Goal: Information Seeking & Learning: Learn about a topic

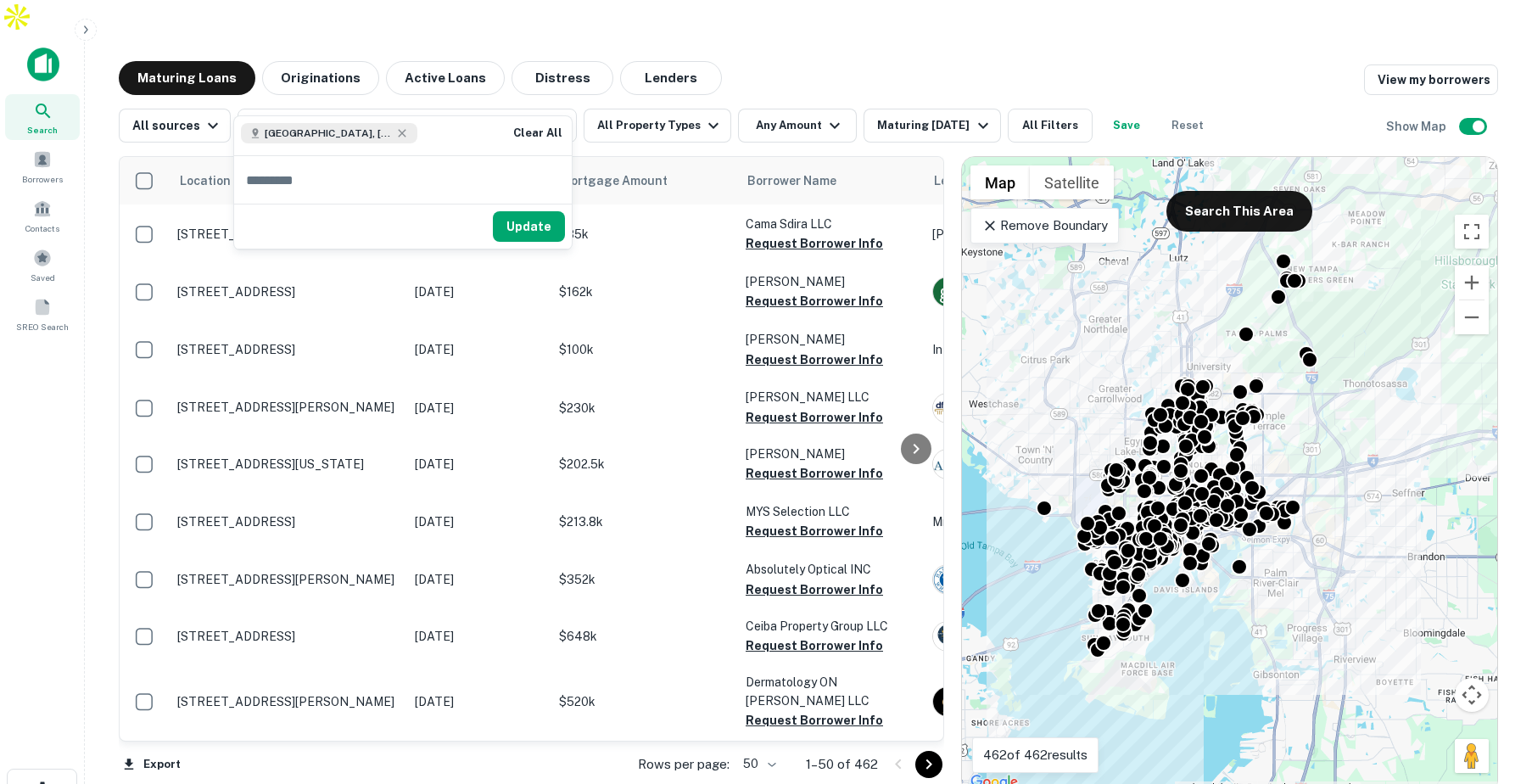
click at [374, 189] on input "text" at bounding box center [402, 180] width 337 height 48
type input "*****"
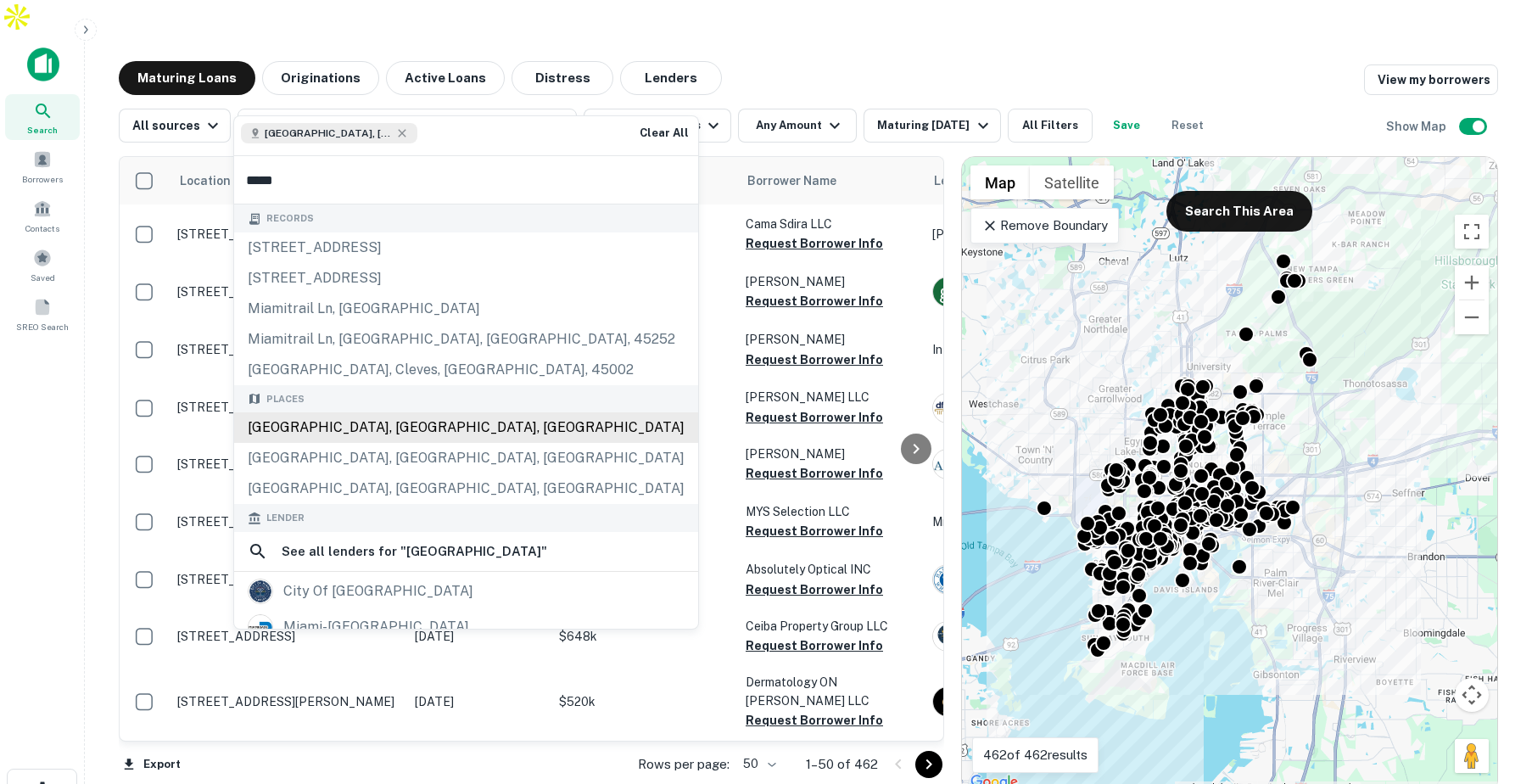
click at [354, 413] on div "Miami, FL, USA" at bounding box center [466, 428] width 464 height 31
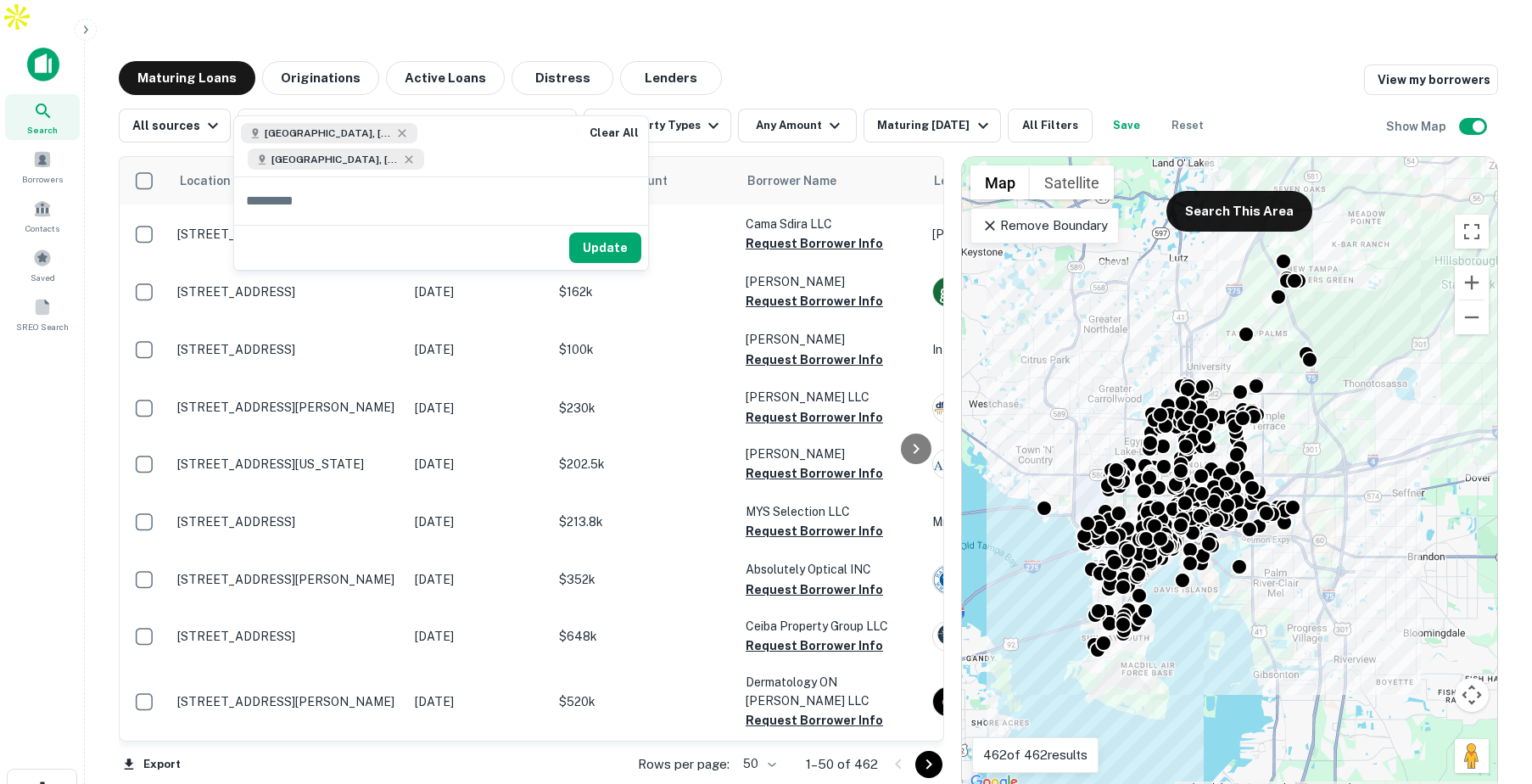
click at [378, 192] on input "text" at bounding box center [440, 201] width 414 height 48
type input "*********"
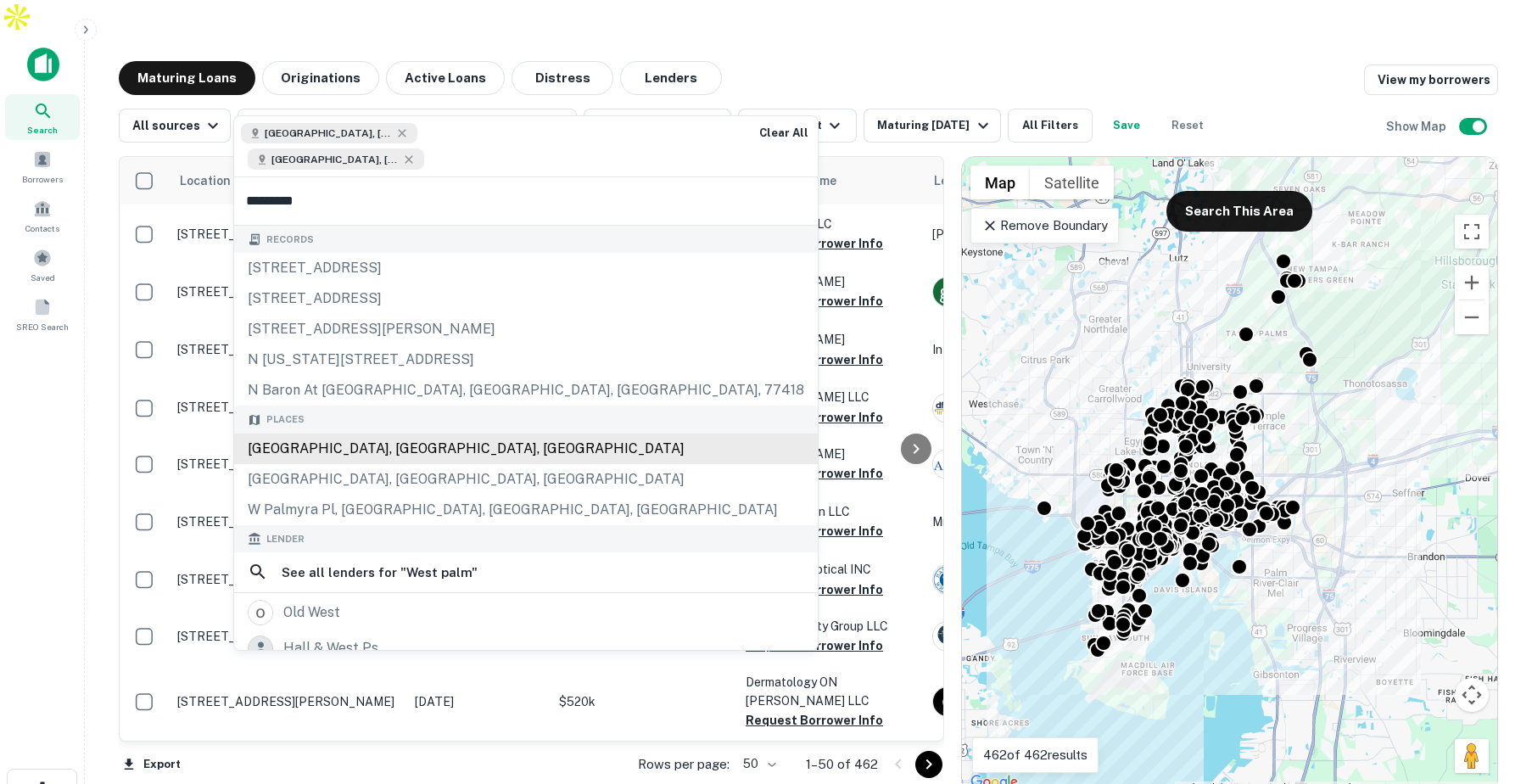
click at [337, 434] on div "West Palm Beach, FL, USA" at bounding box center [525, 449] width 584 height 31
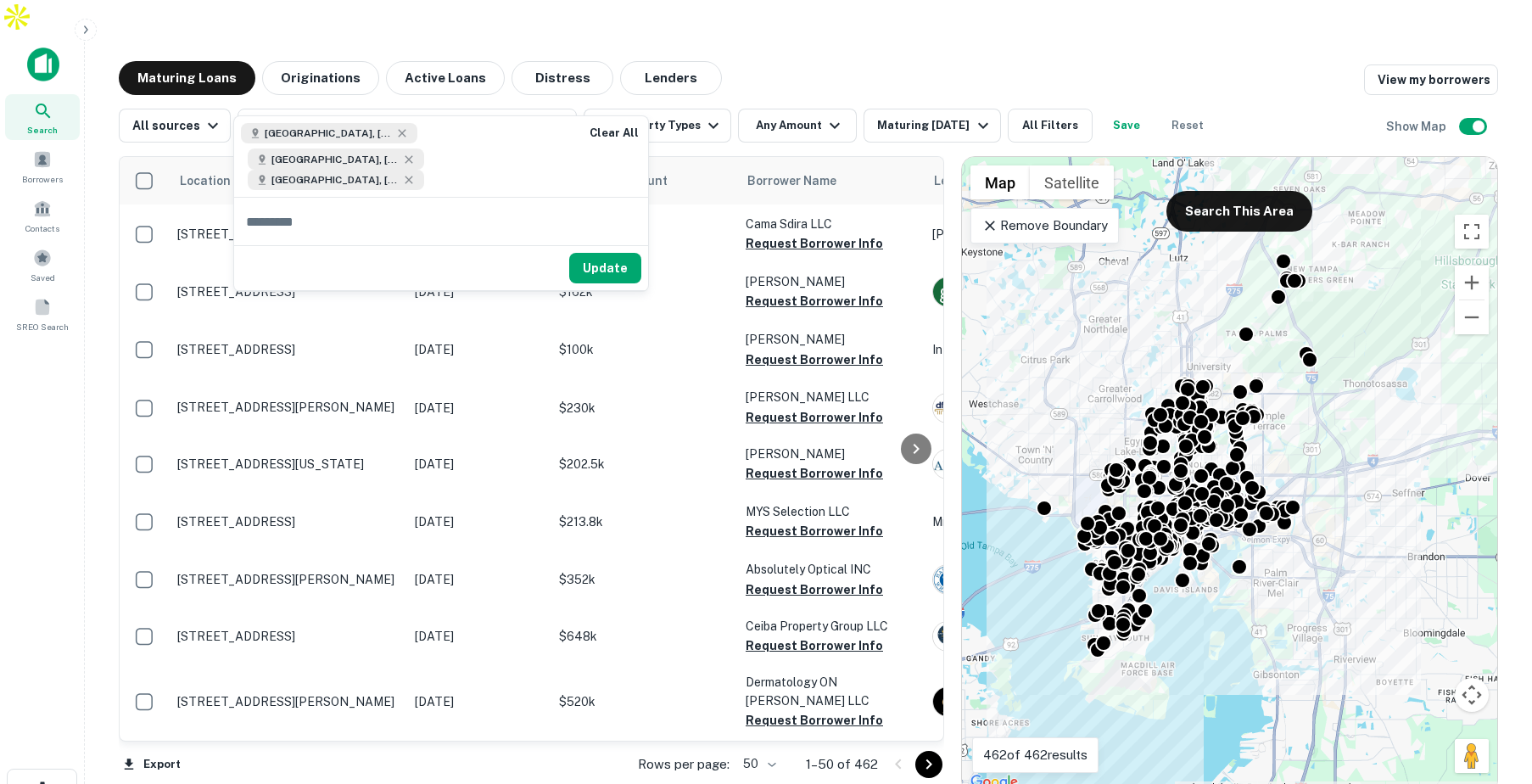
click at [378, 217] on input "text" at bounding box center [440, 222] width 414 height 48
type input "*****"
click at [620, 274] on button "Update" at bounding box center [605, 289] width 72 height 31
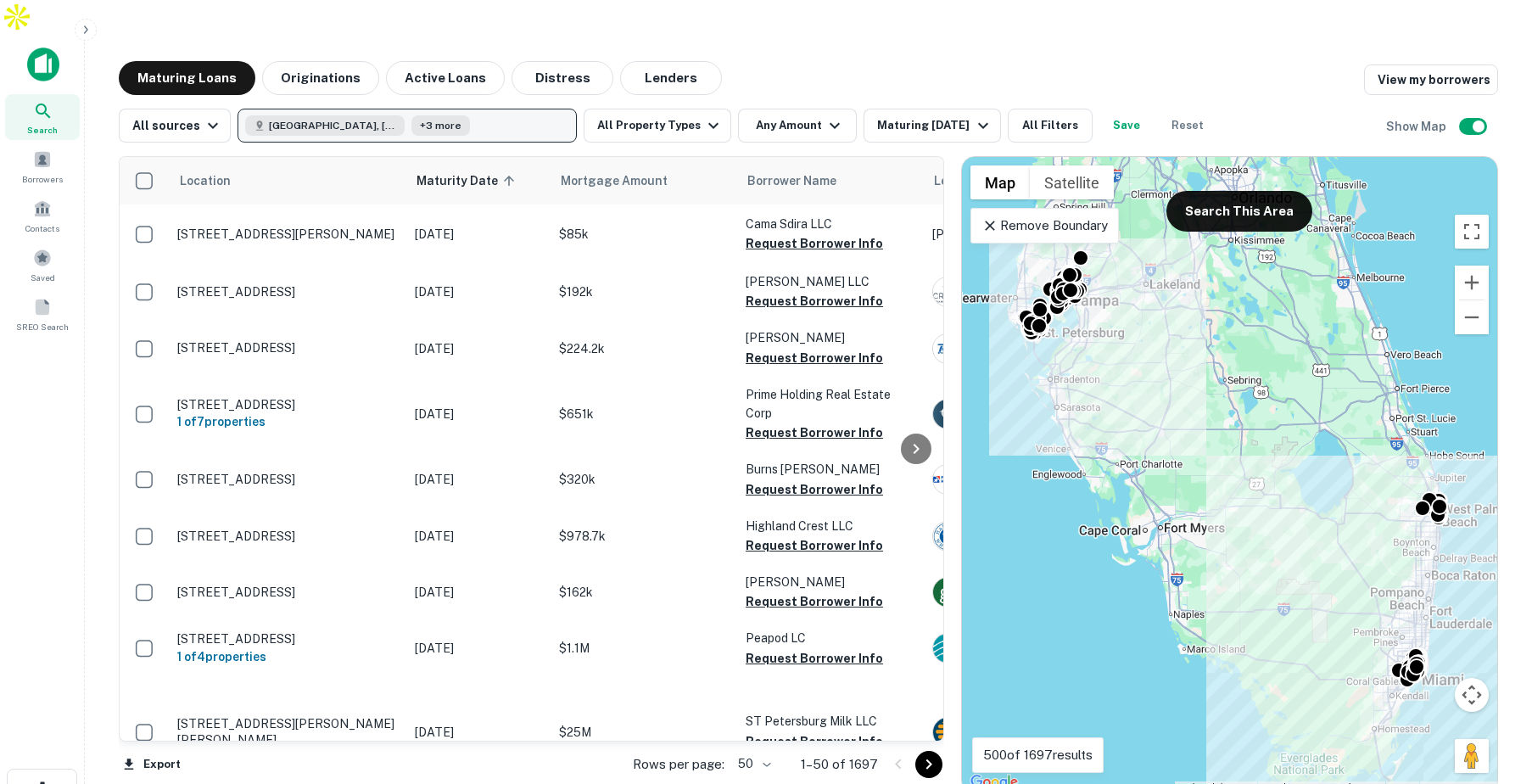
click at [471, 109] on button "Tampa, FL, USA +3 more" at bounding box center [407, 126] width 339 height 34
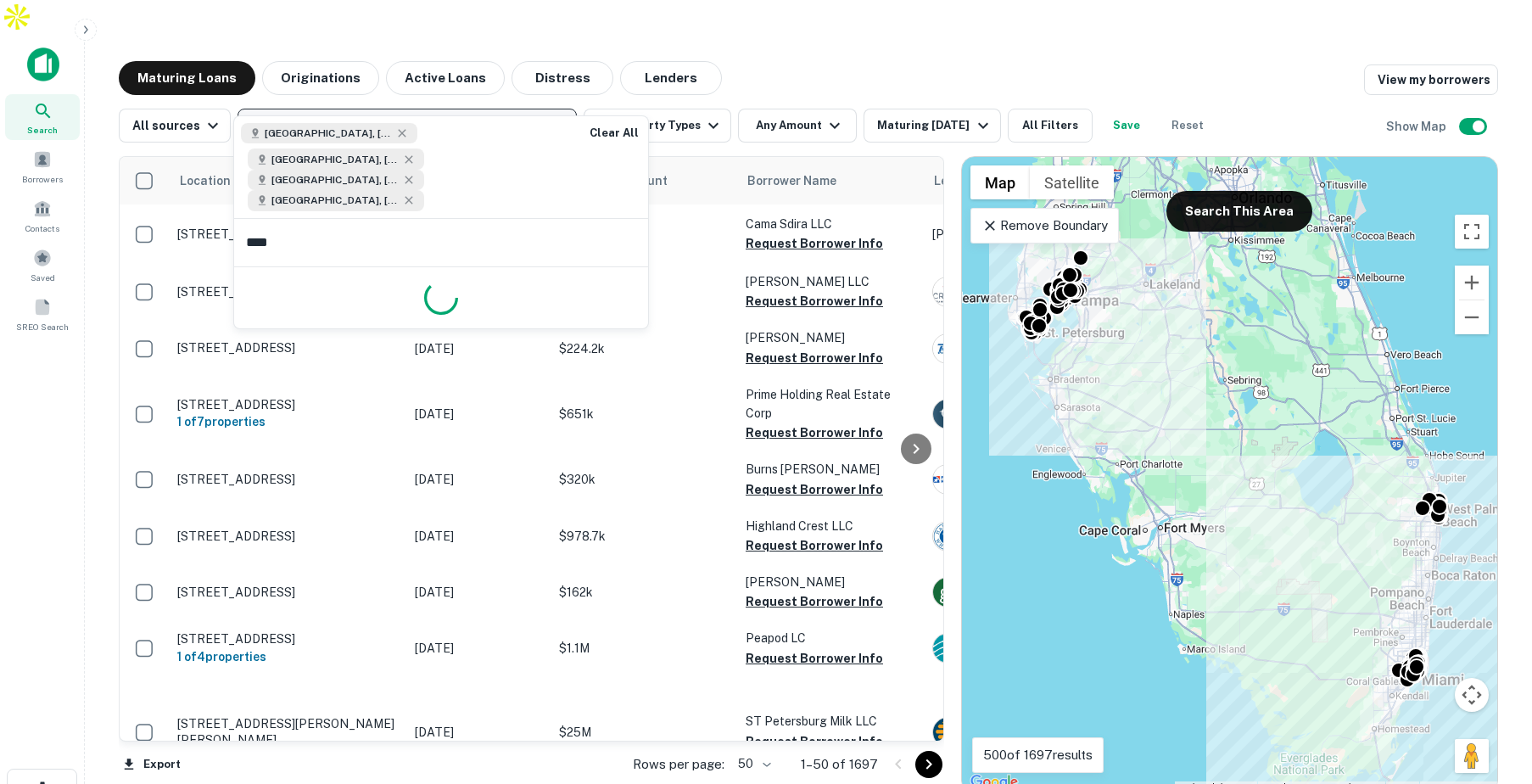
type input "*****"
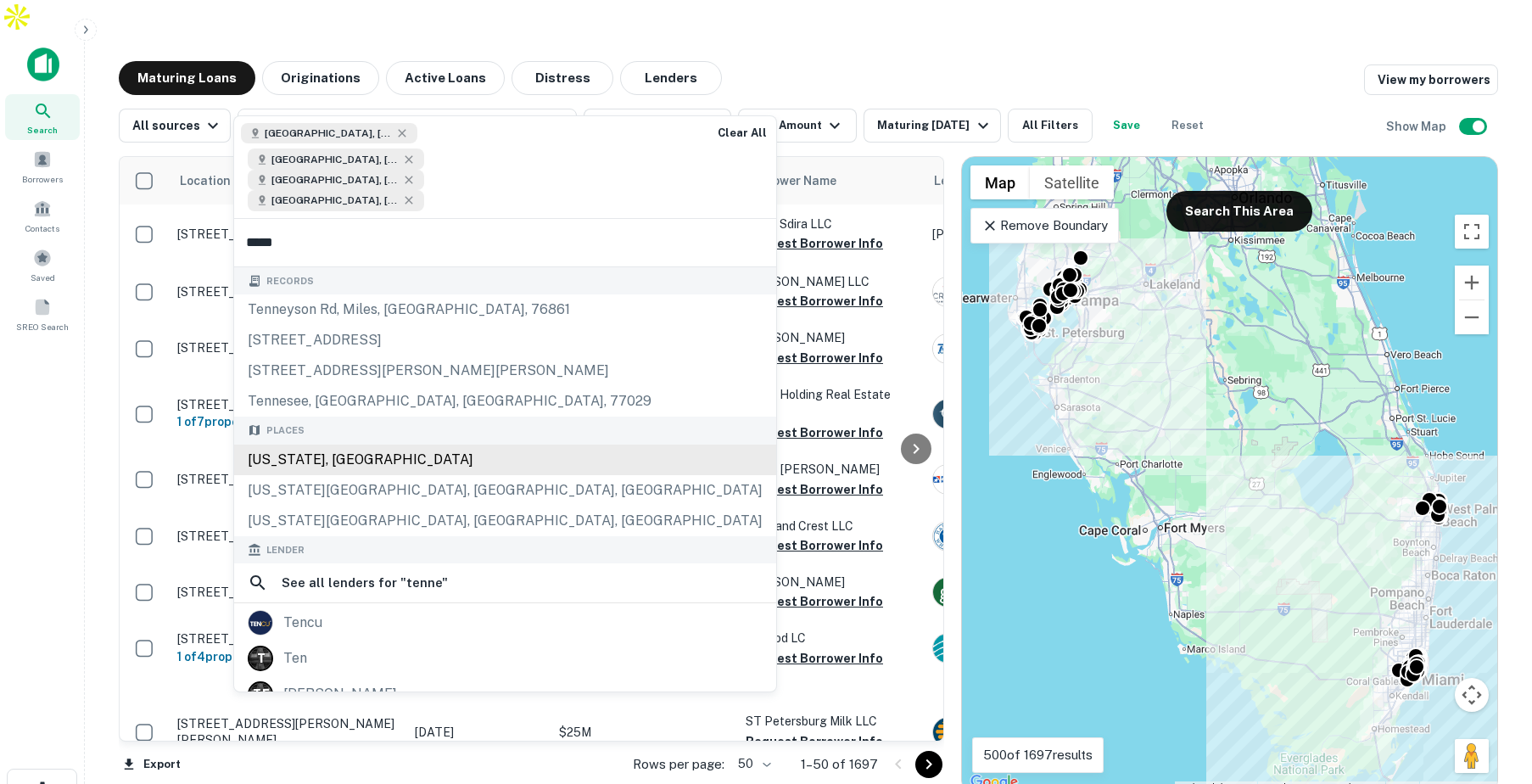
click at [367, 444] on div "Tennessee, USA" at bounding box center [504, 459] width 542 height 31
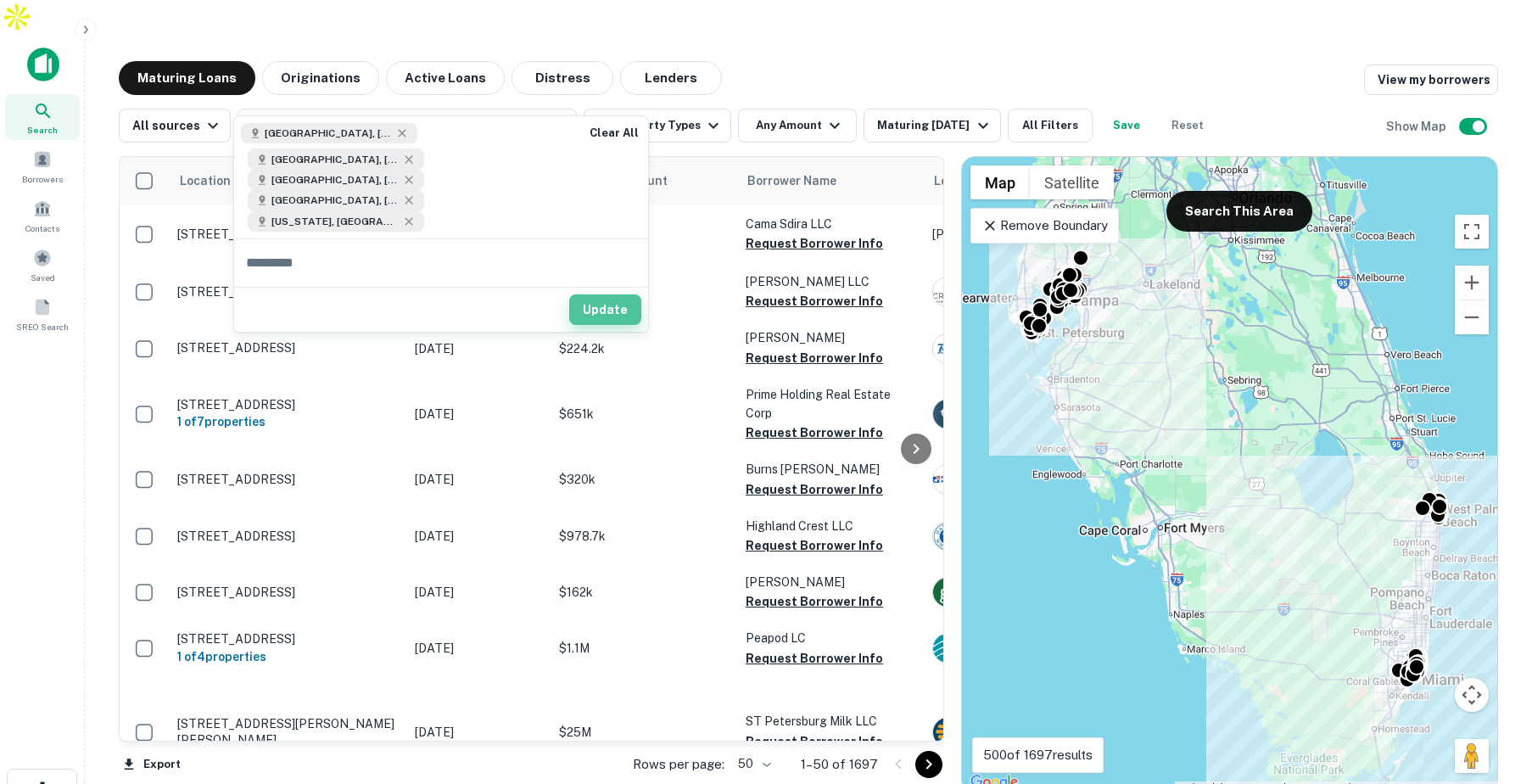
click at [600, 294] on button "Update" at bounding box center [605, 309] width 72 height 31
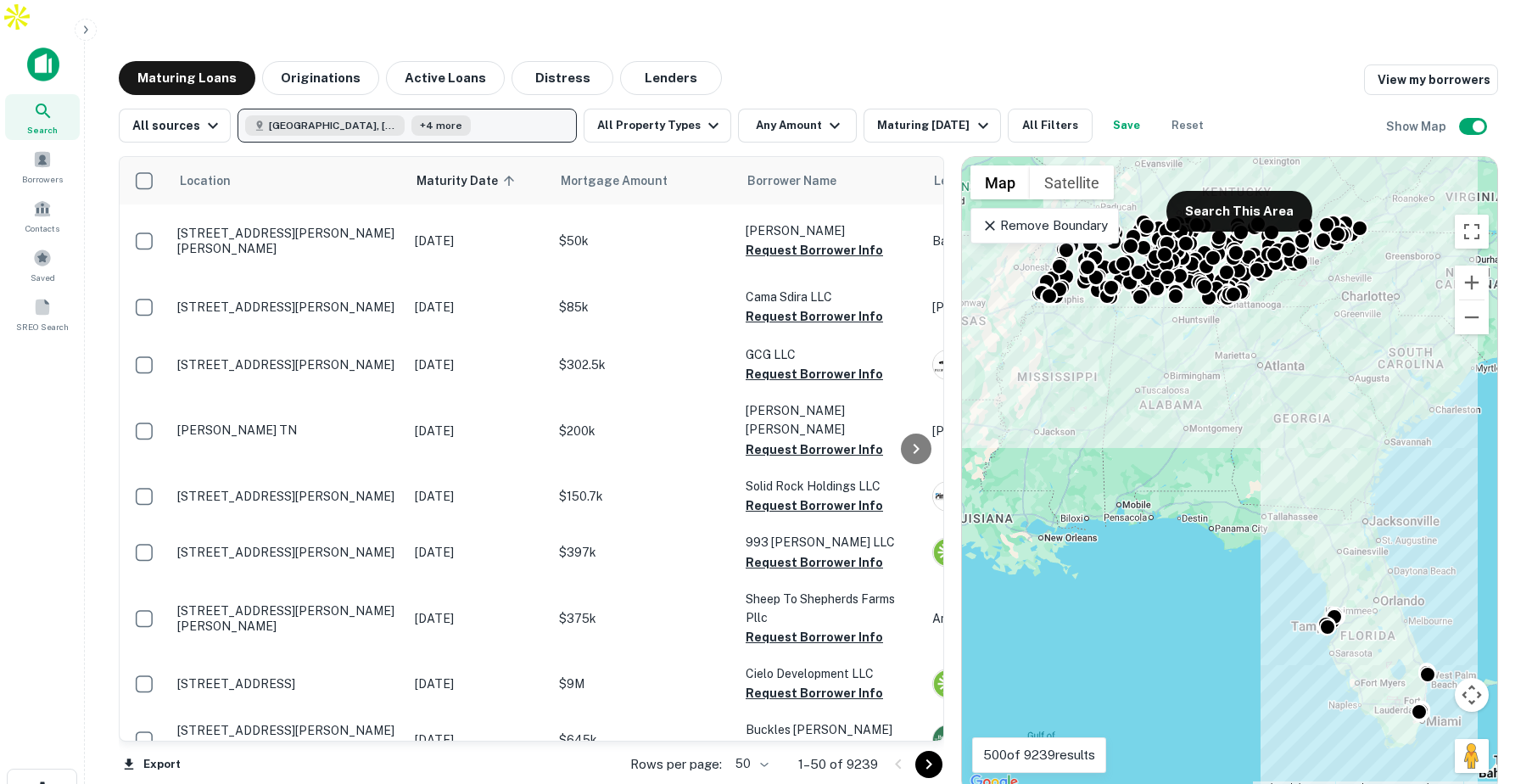
click at [456, 109] on button "Tampa, FL, USA +4 more" at bounding box center [407, 126] width 339 height 34
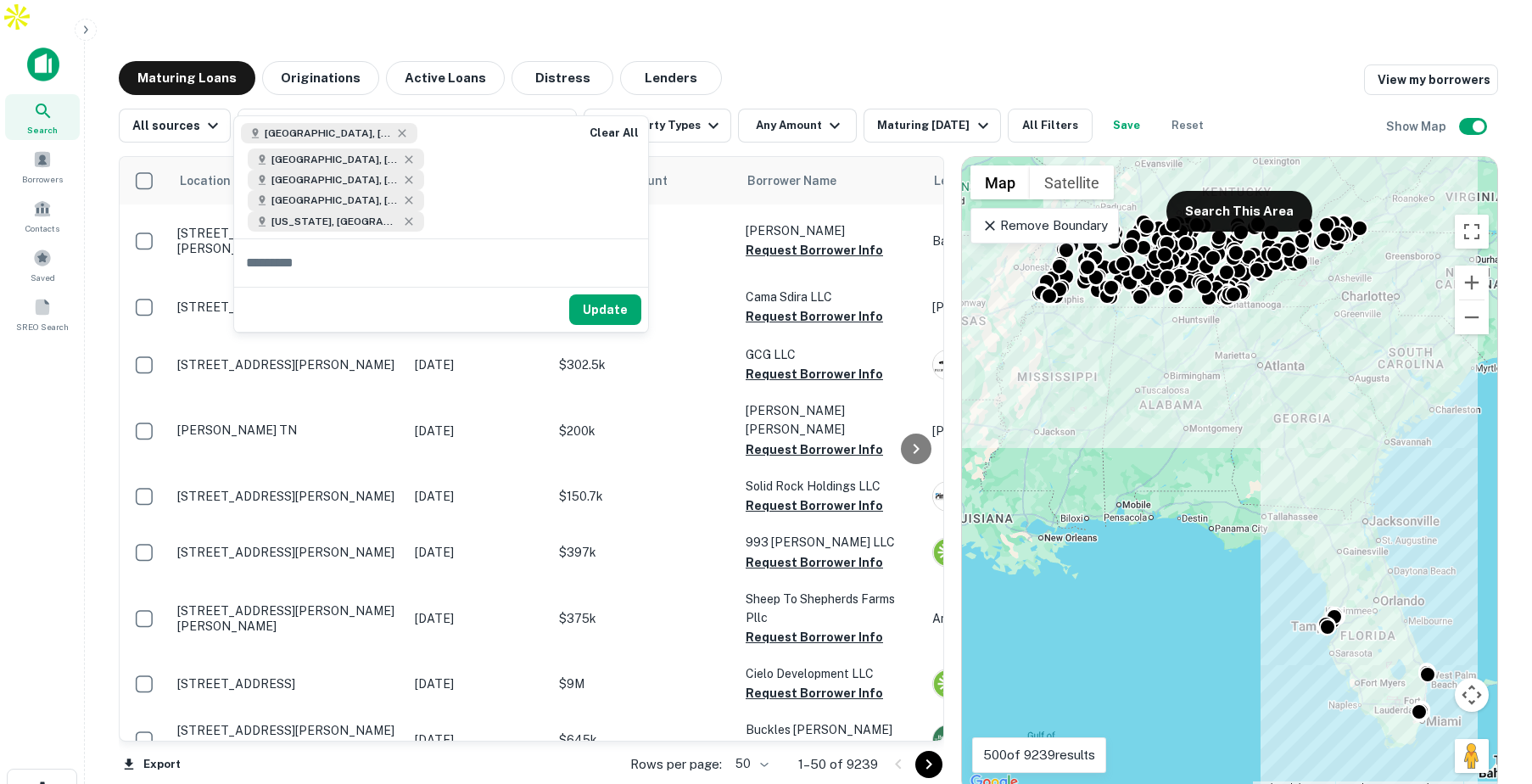
click at [803, 61] on div "Maturing Loans Originations Active Loans Distress Lenders View my borrowers" at bounding box center [808, 78] width 1379 height 34
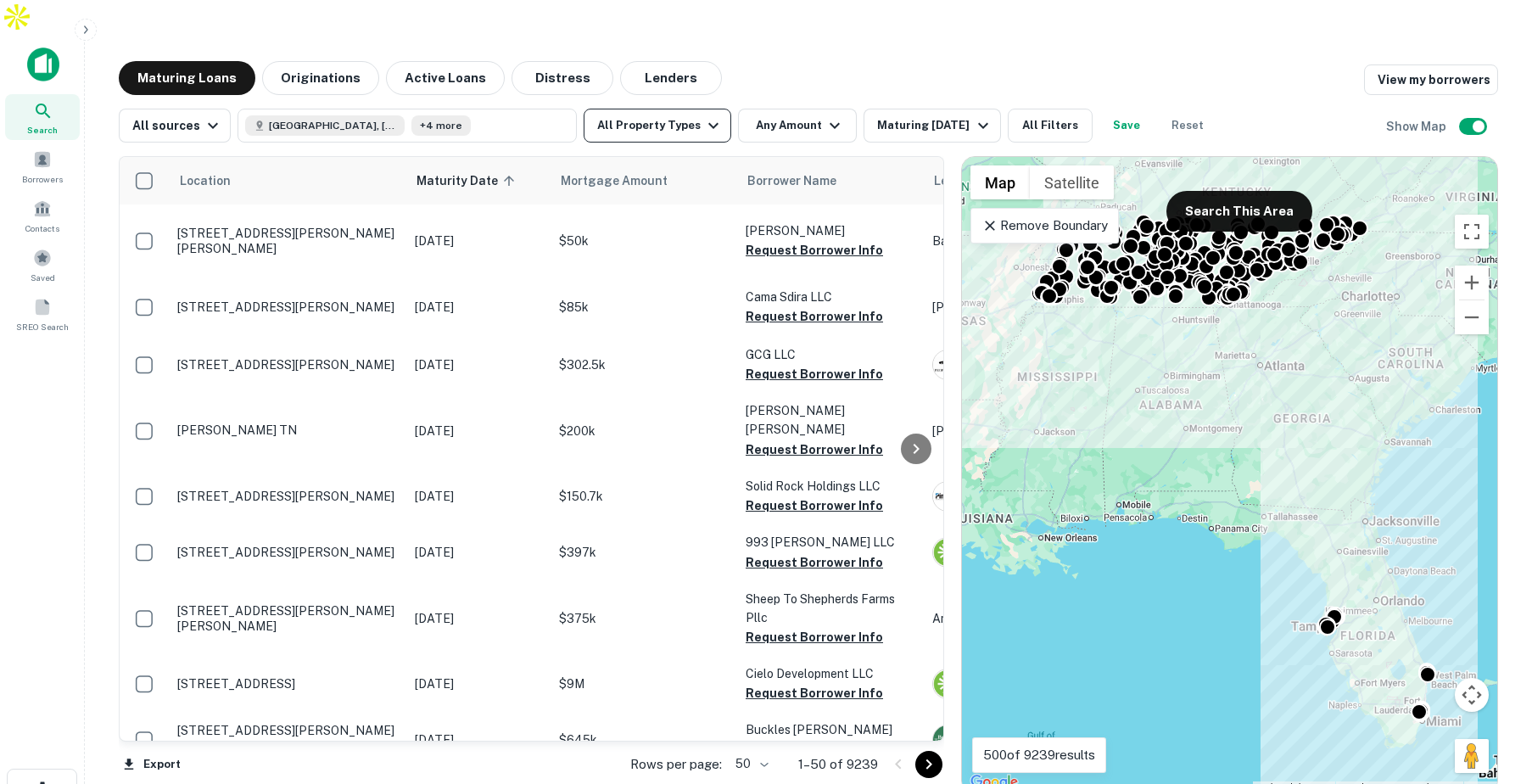
click at [686, 109] on button "All Property Types" at bounding box center [657, 126] width 148 height 34
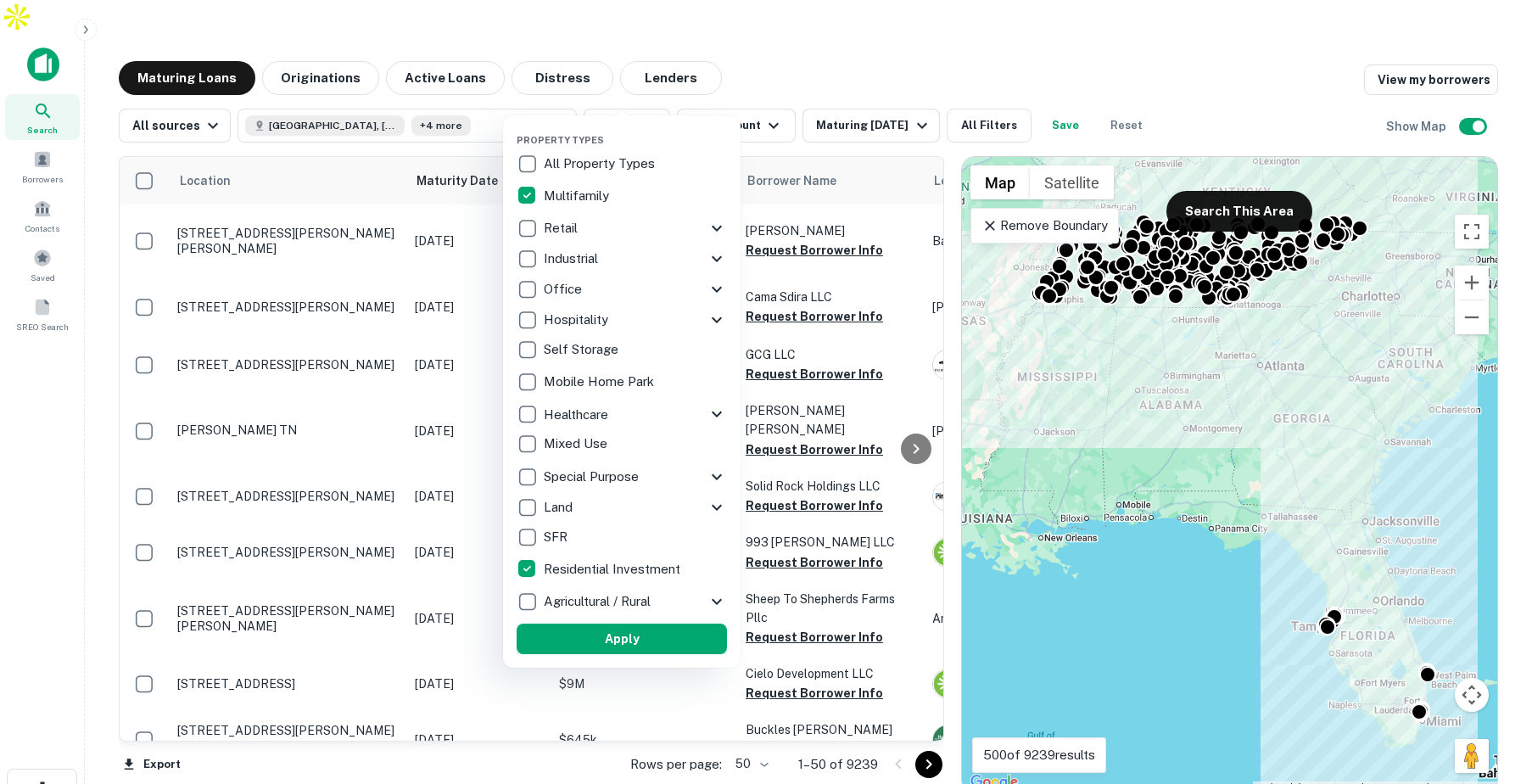
click at [606, 639] on button "Apply" at bounding box center [622, 639] width 210 height 31
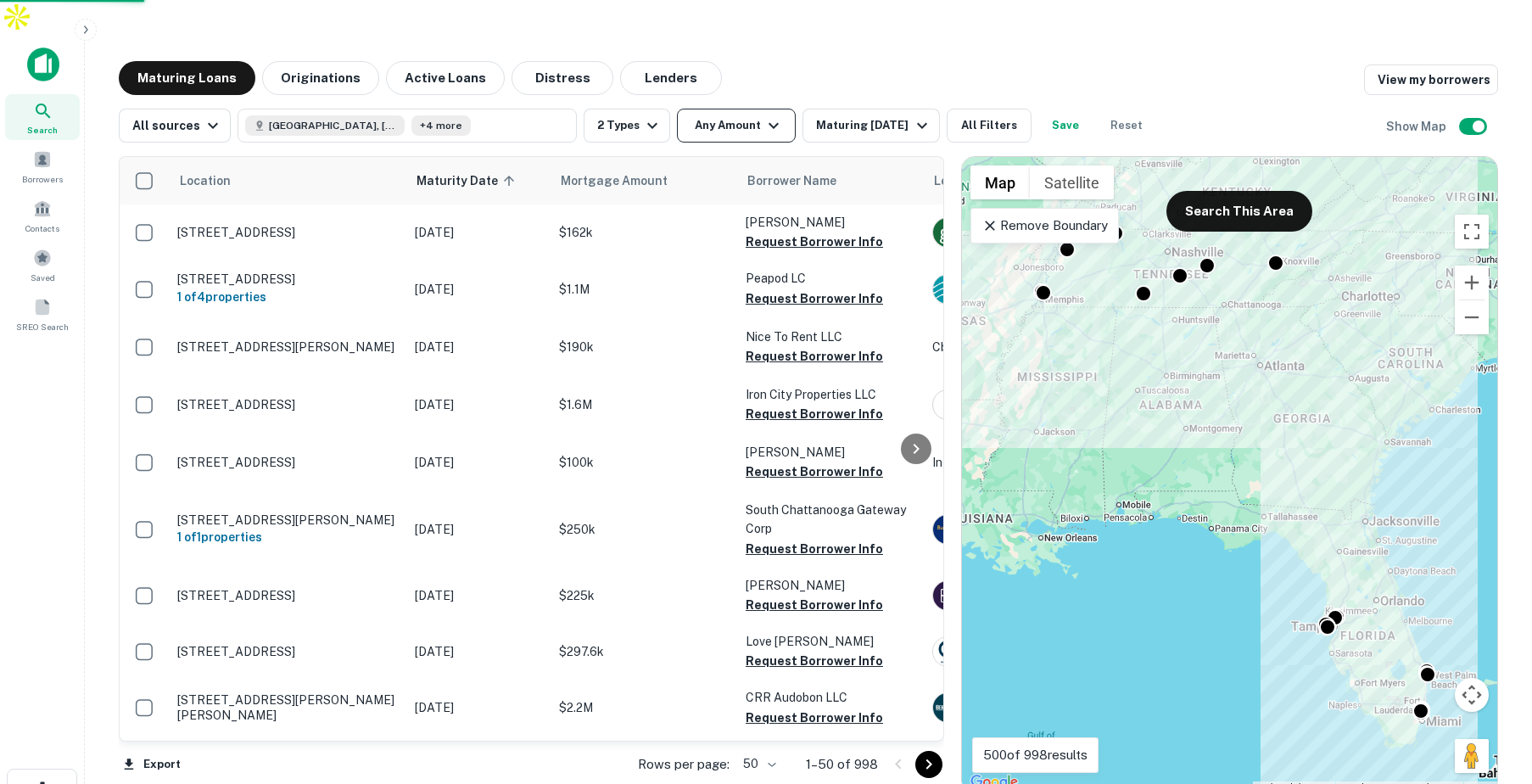
click at [755, 109] on button "Any Amount" at bounding box center [736, 126] width 118 height 34
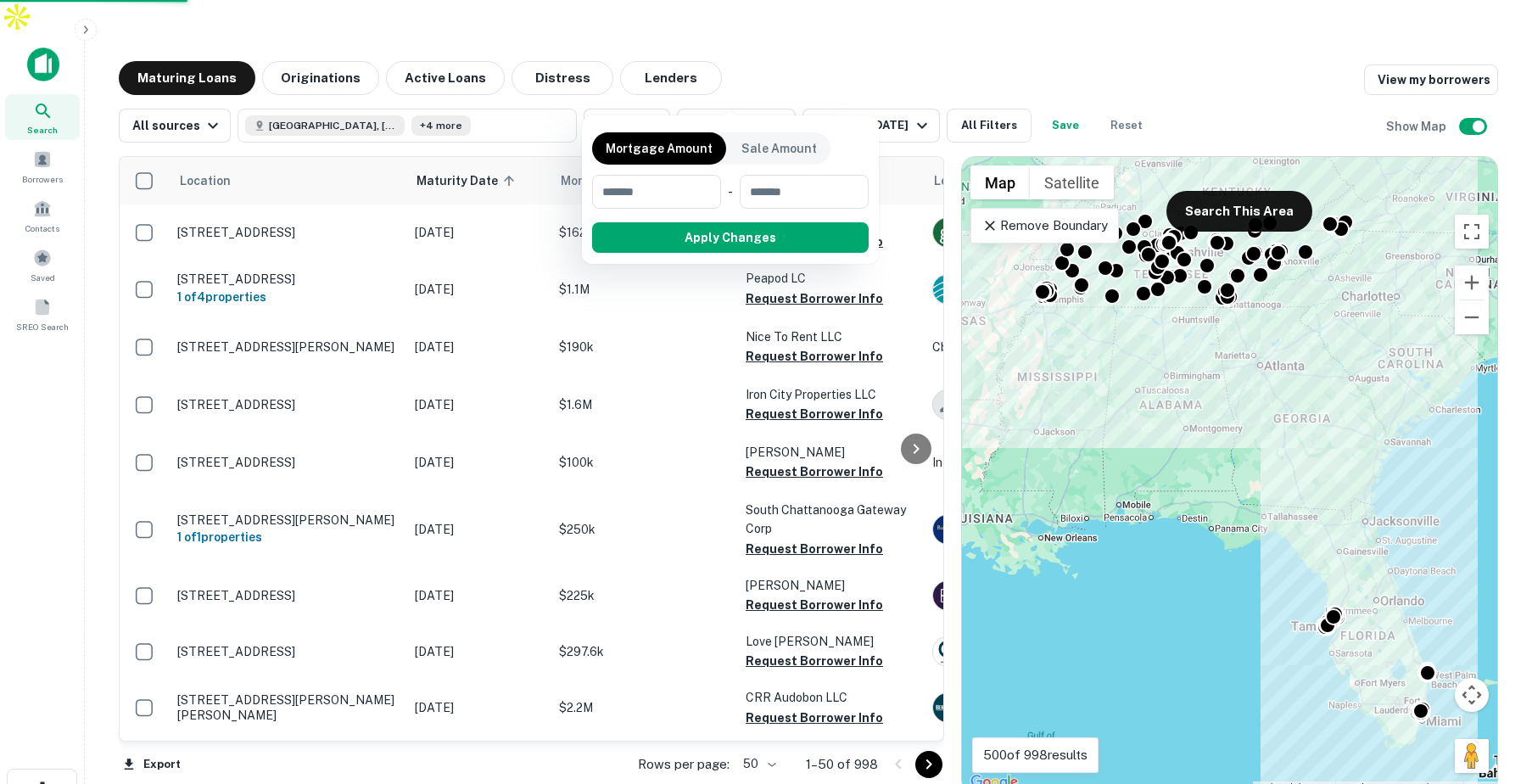
click at [902, 20] on div at bounding box center [766, 392] width 1532 height 784
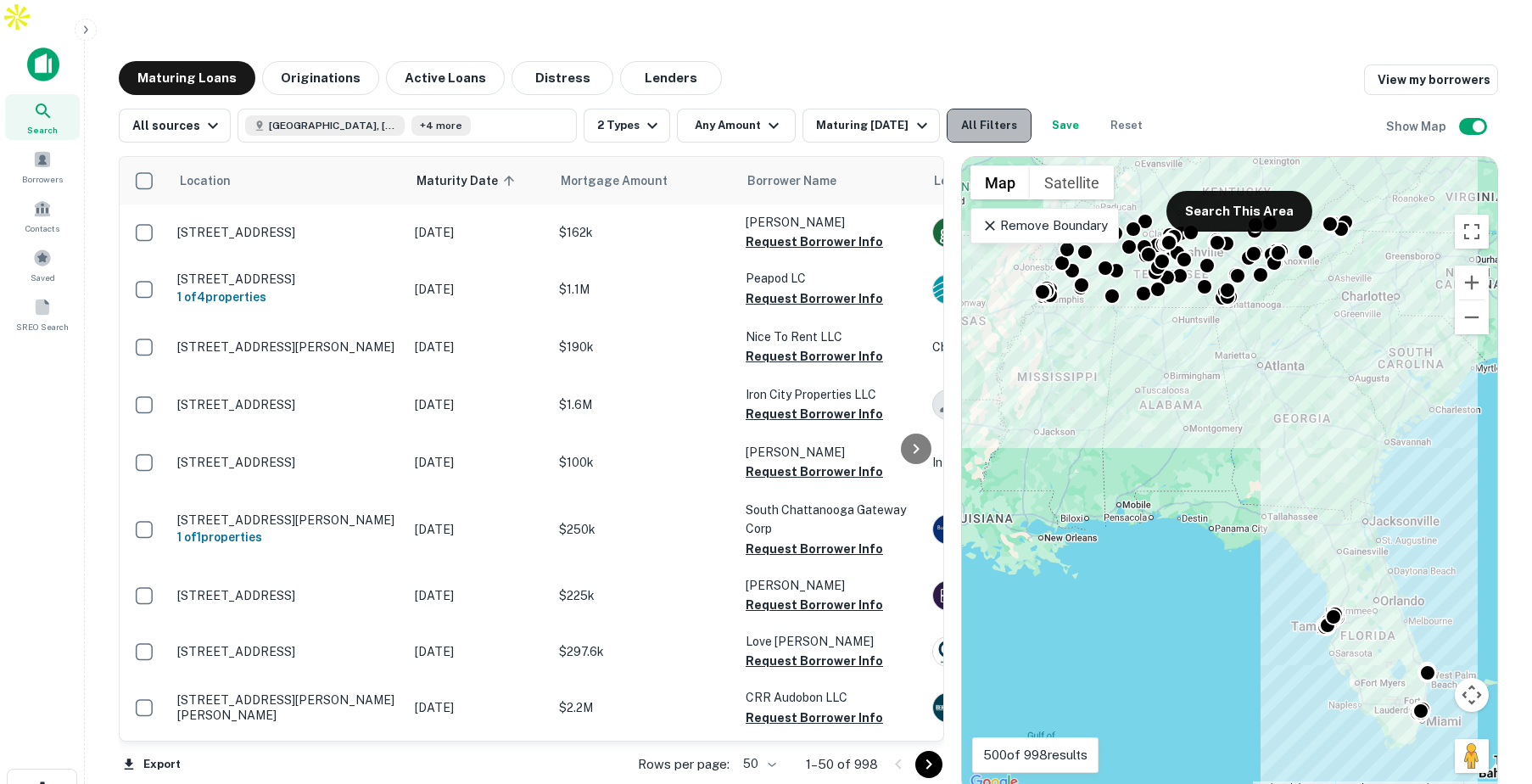
click at [958, 109] on button "All Filters" at bounding box center [989, 126] width 85 height 34
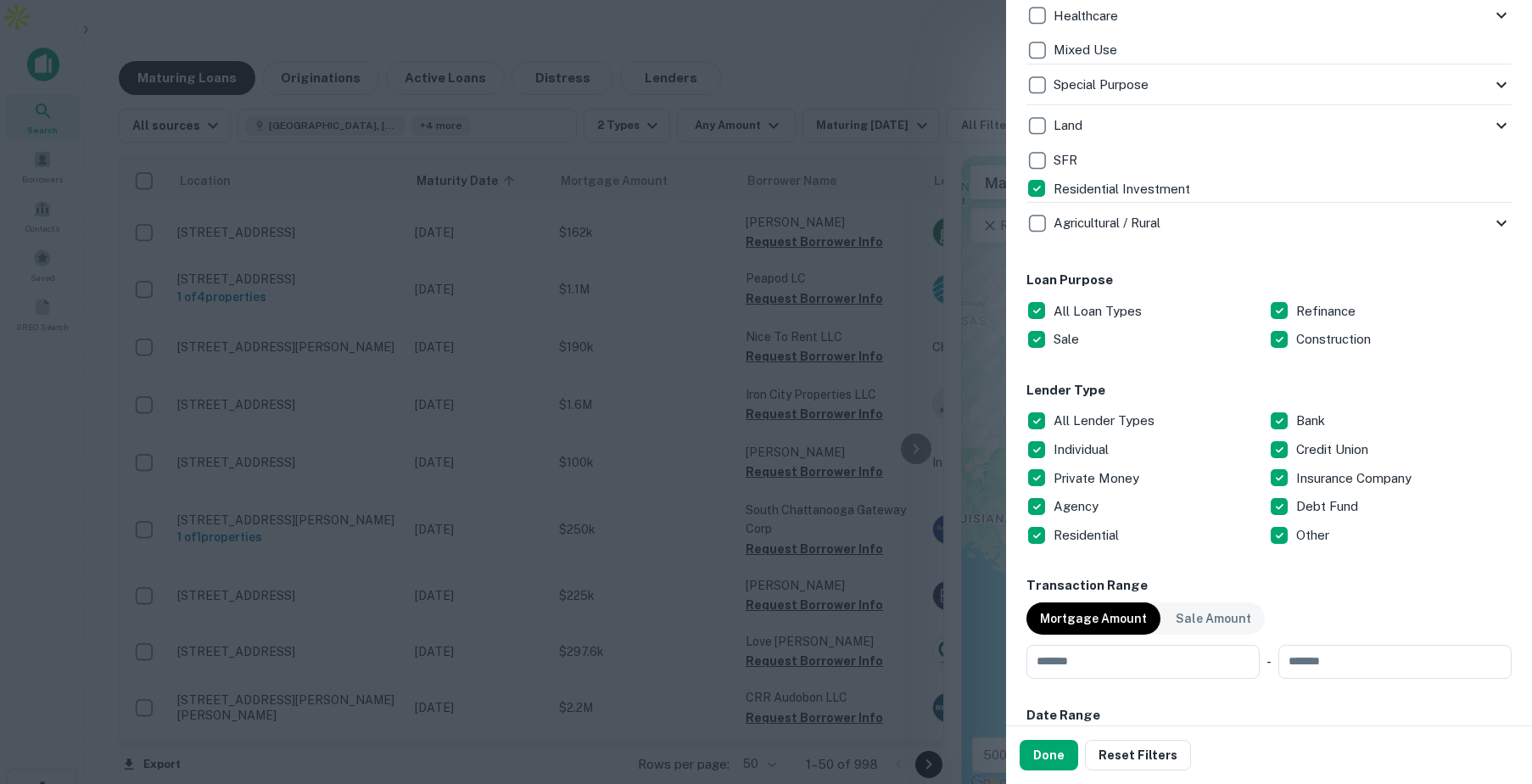
scroll to position [748, 0]
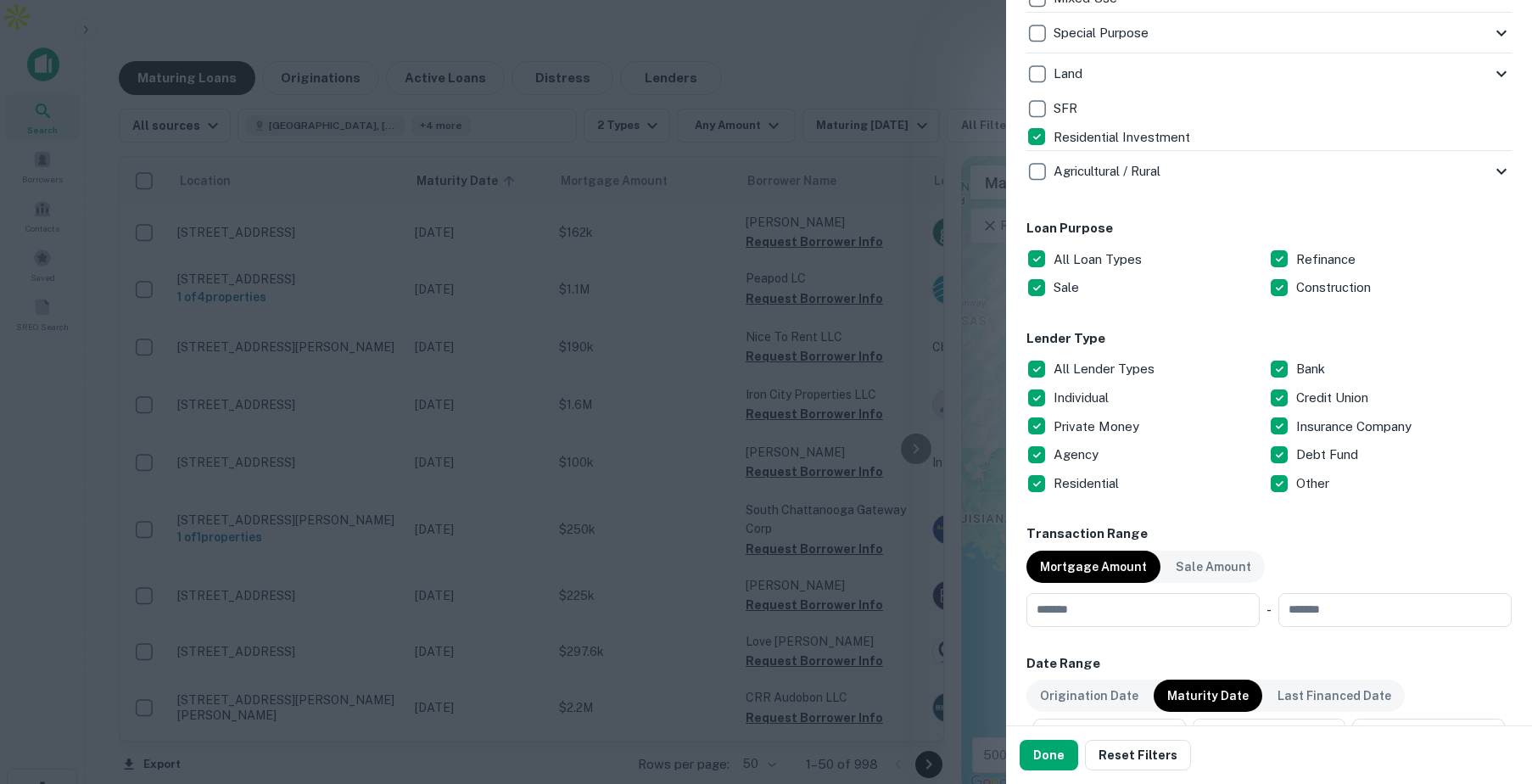
click at [885, 26] on div at bounding box center [766, 392] width 1532 height 784
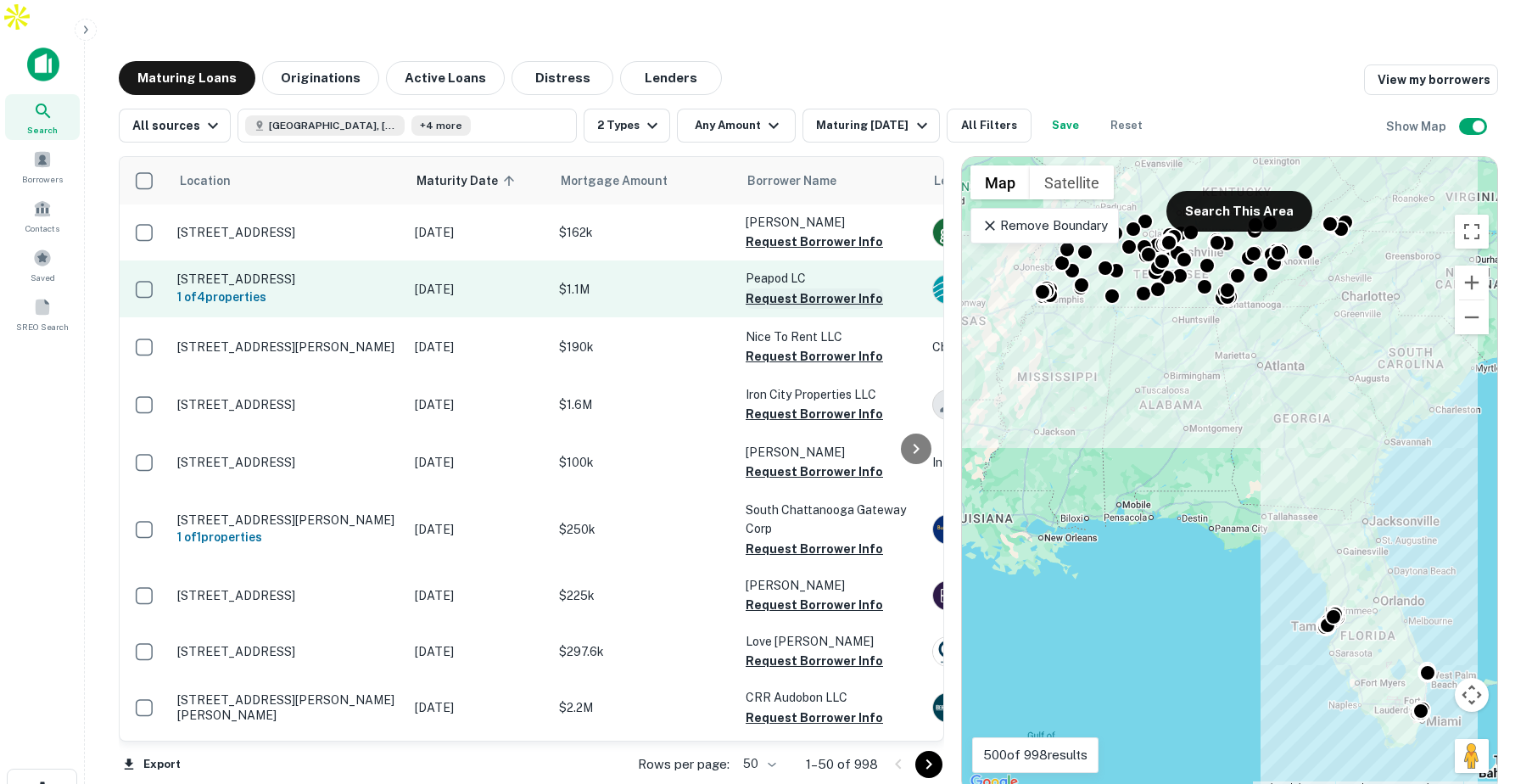
click at [802, 288] on button "Request Borrower Info" at bounding box center [815, 298] width 138 height 20
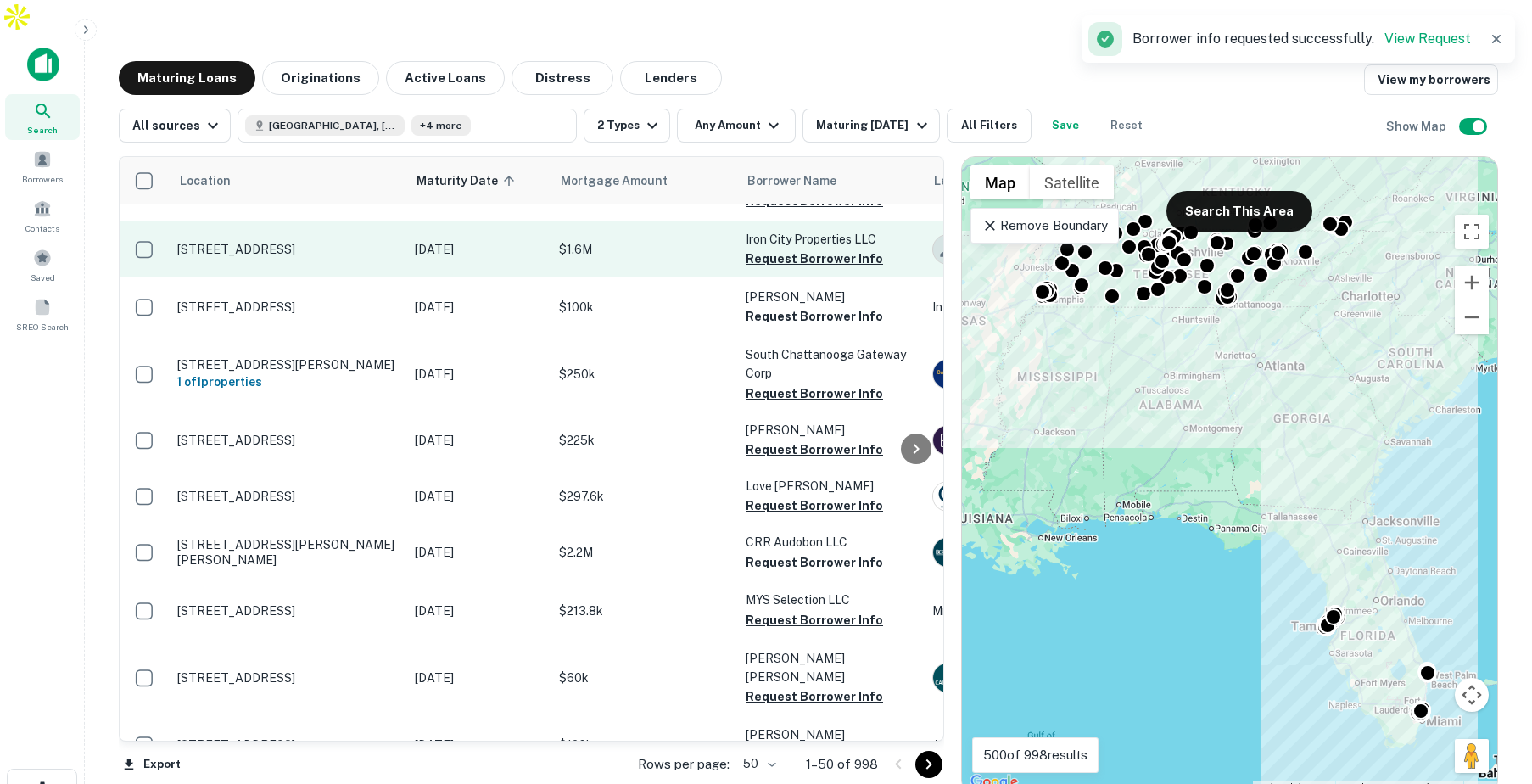
scroll to position [163, 0]
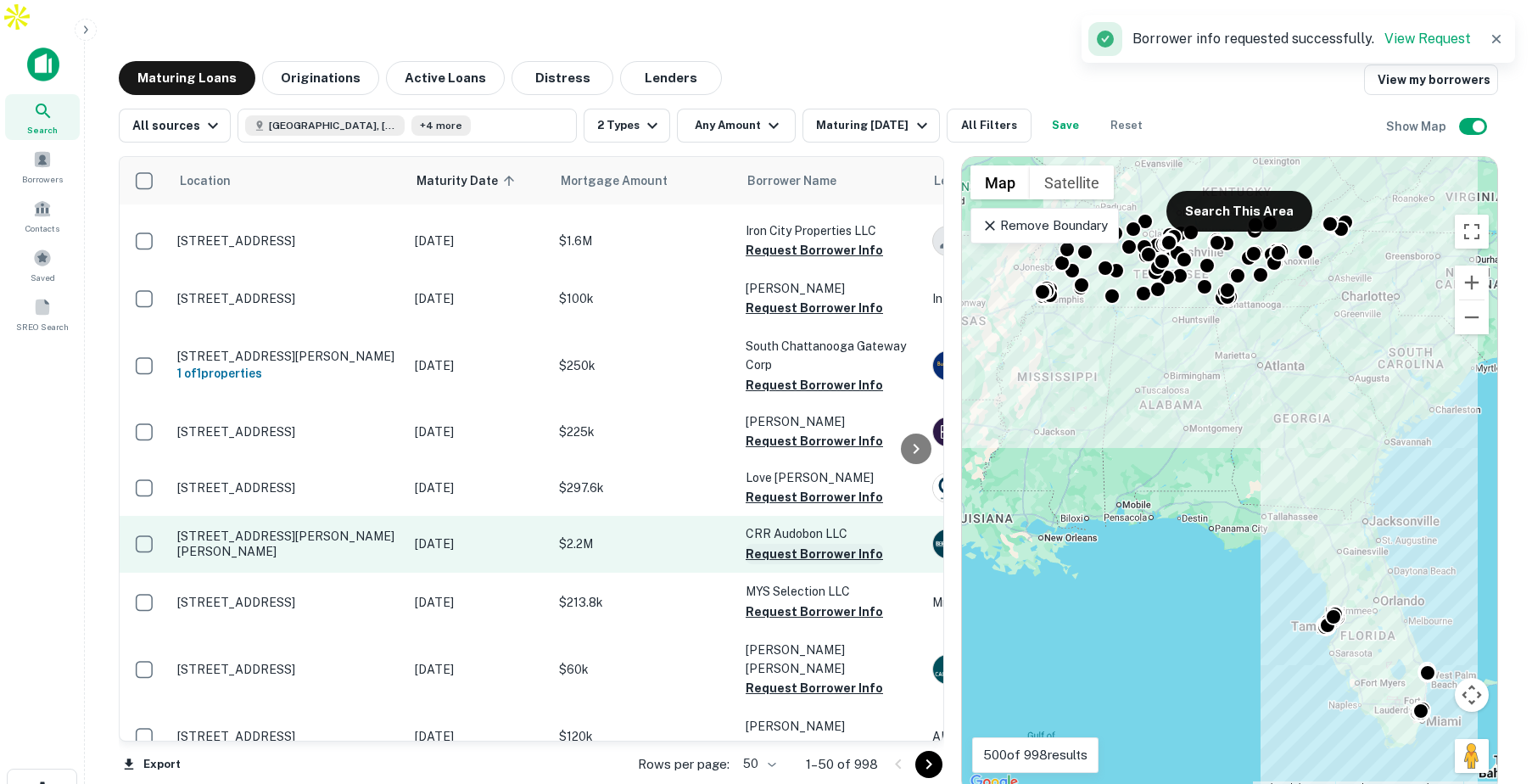
click at [779, 543] on button "Request Borrower Info" at bounding box center [815, 553] width 138 height 20
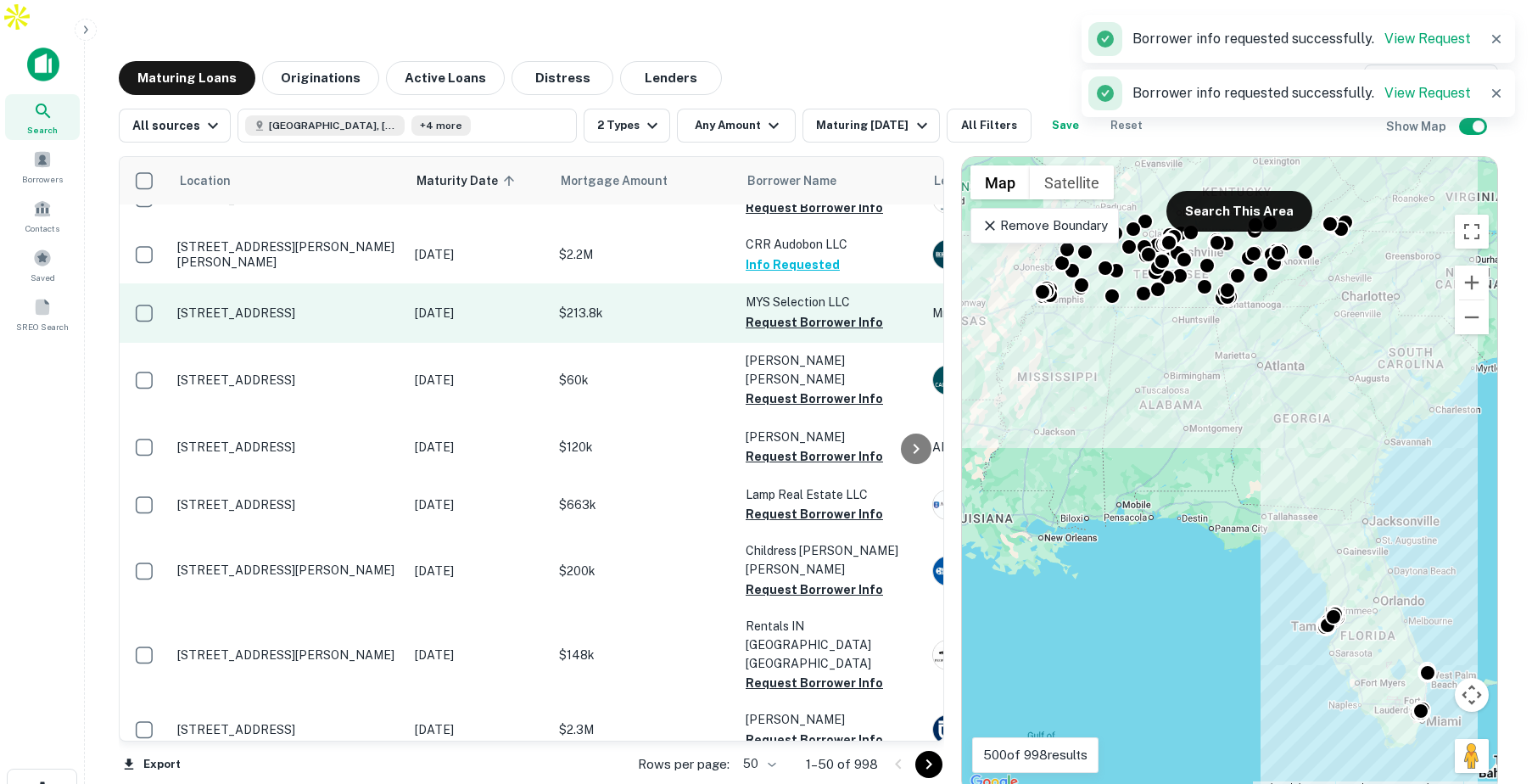
scroll to position [456, 0]
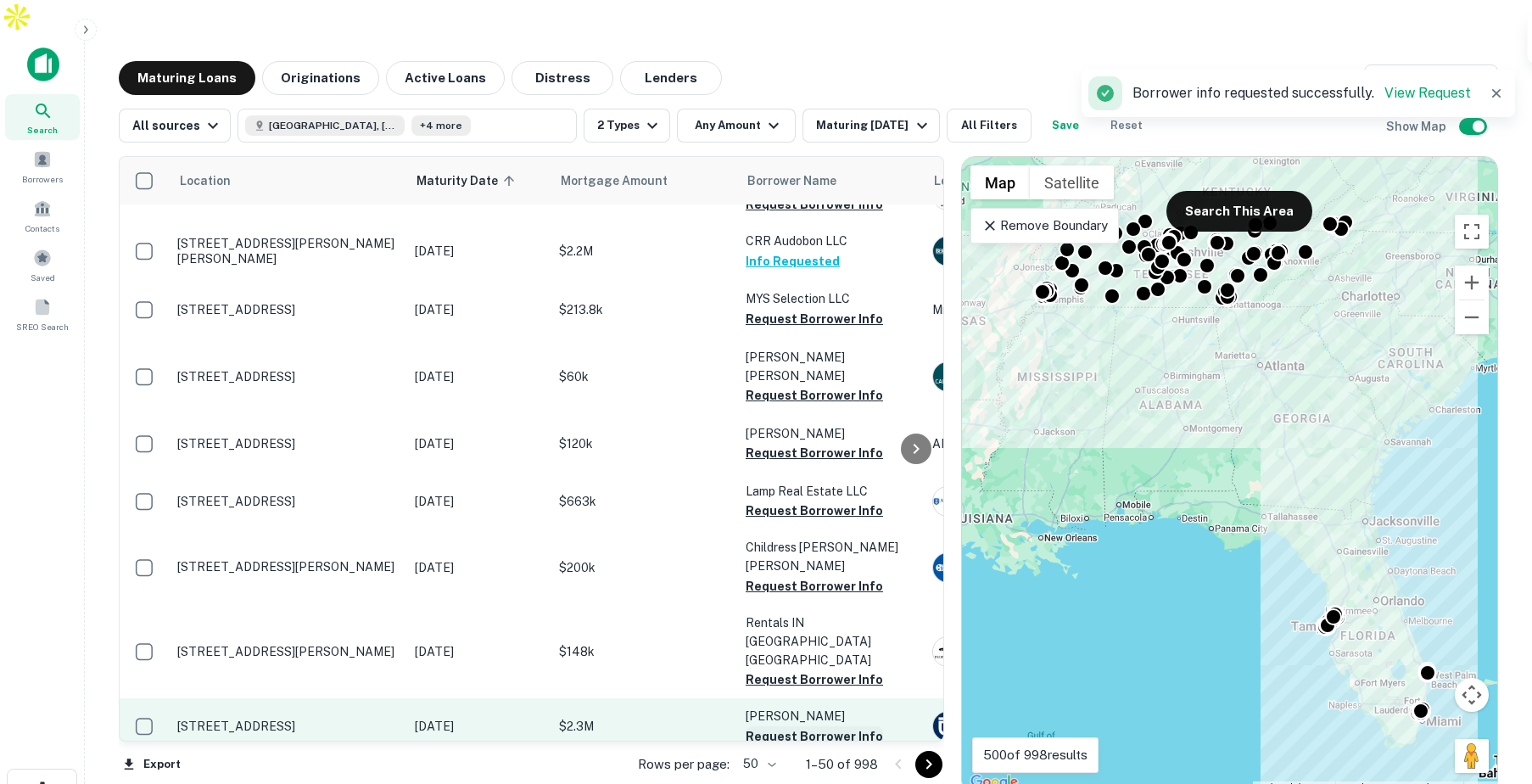
click at [775, 726] on button "Request Borrower Info" at bounding box center [815, 735] width 138 height 20
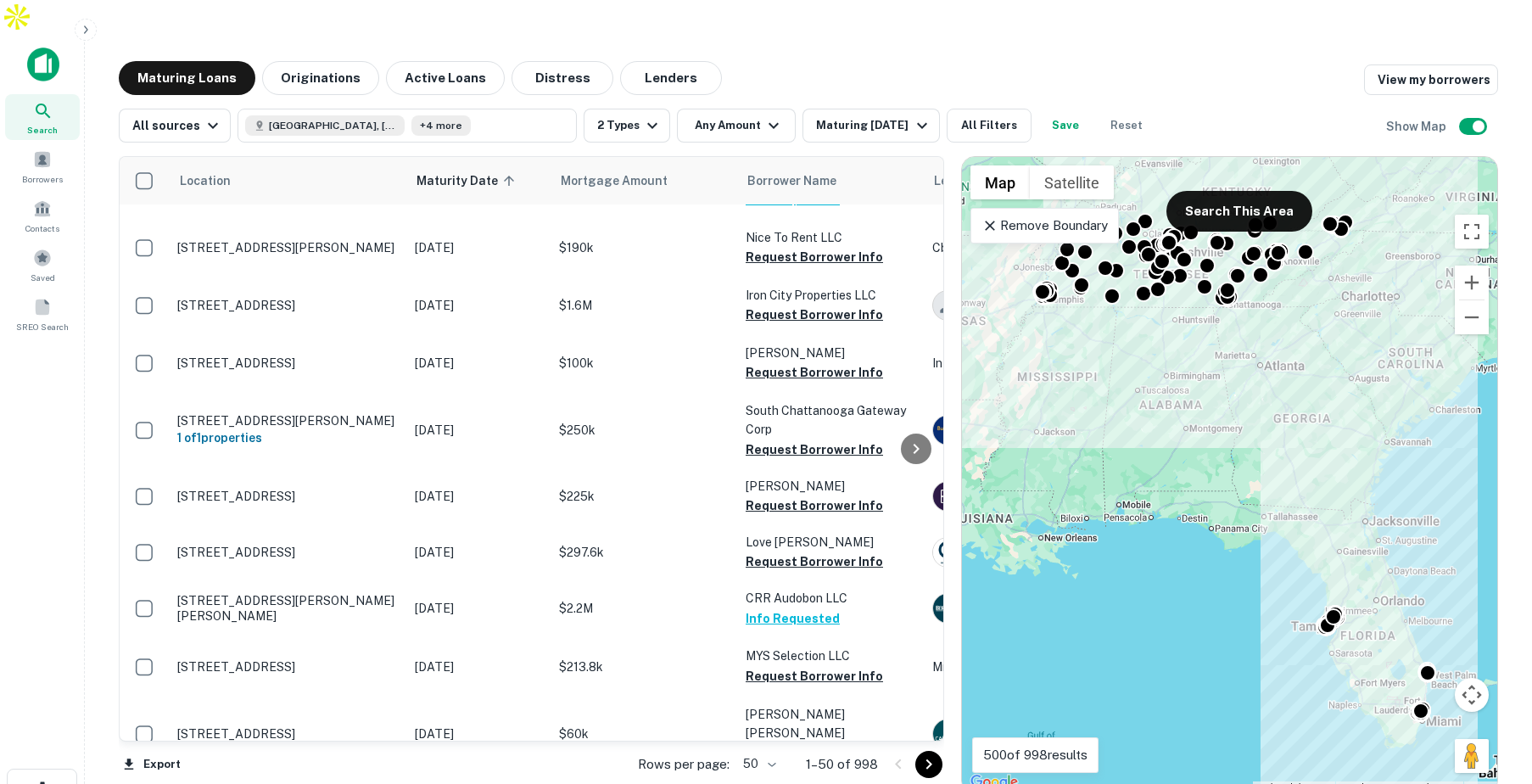
scroll to position [53, 0]
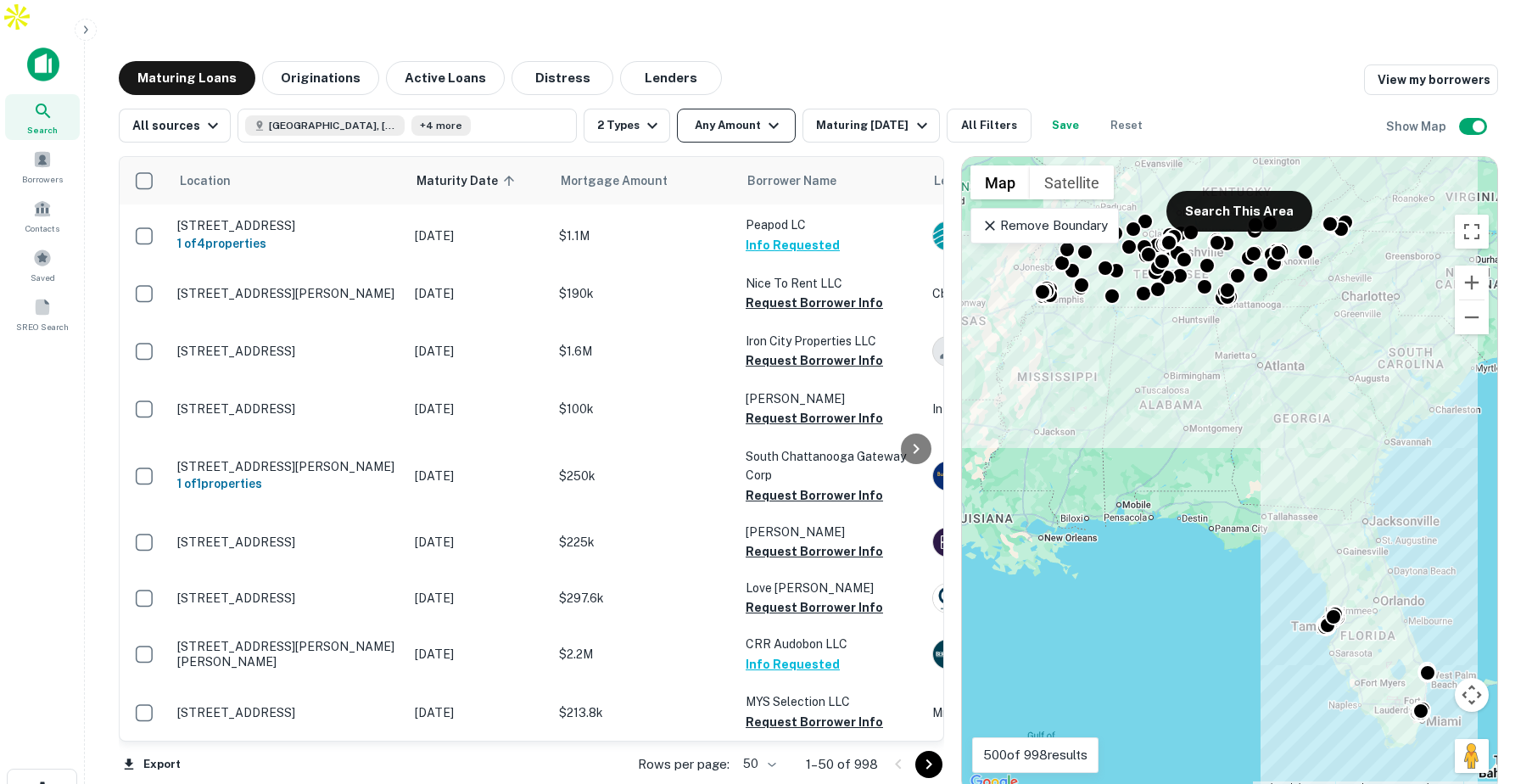
click at [746, 109] on button "Any Amount" at bounding box center [736, 126] width 118 height 34
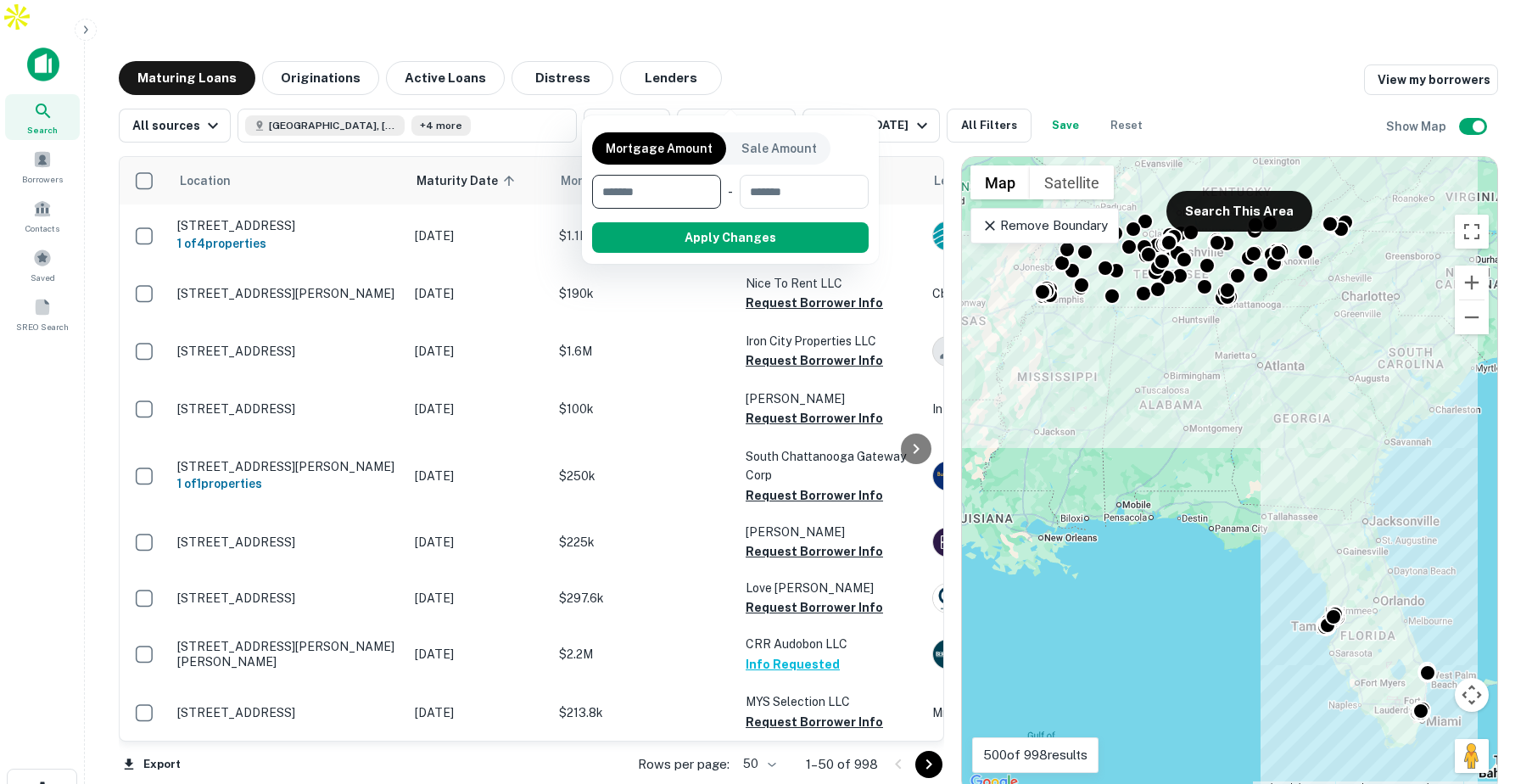
click at [681, 193] on input "number" at bounding box center [650, 192] width 117 height 34
type input "*******"
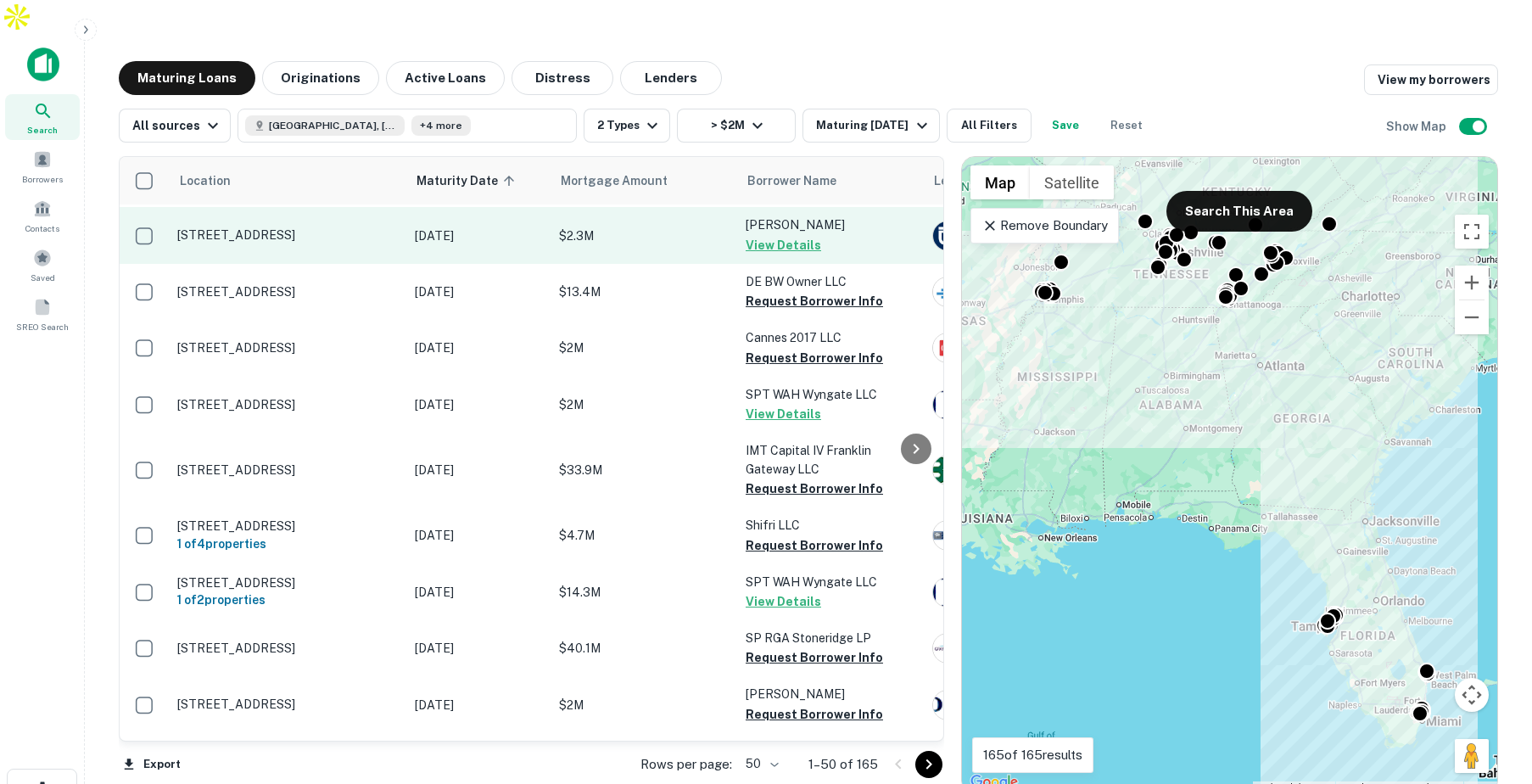
click at [632, 226] on p "$2.3M" at bounding box center [644, 236] width 170 height 19
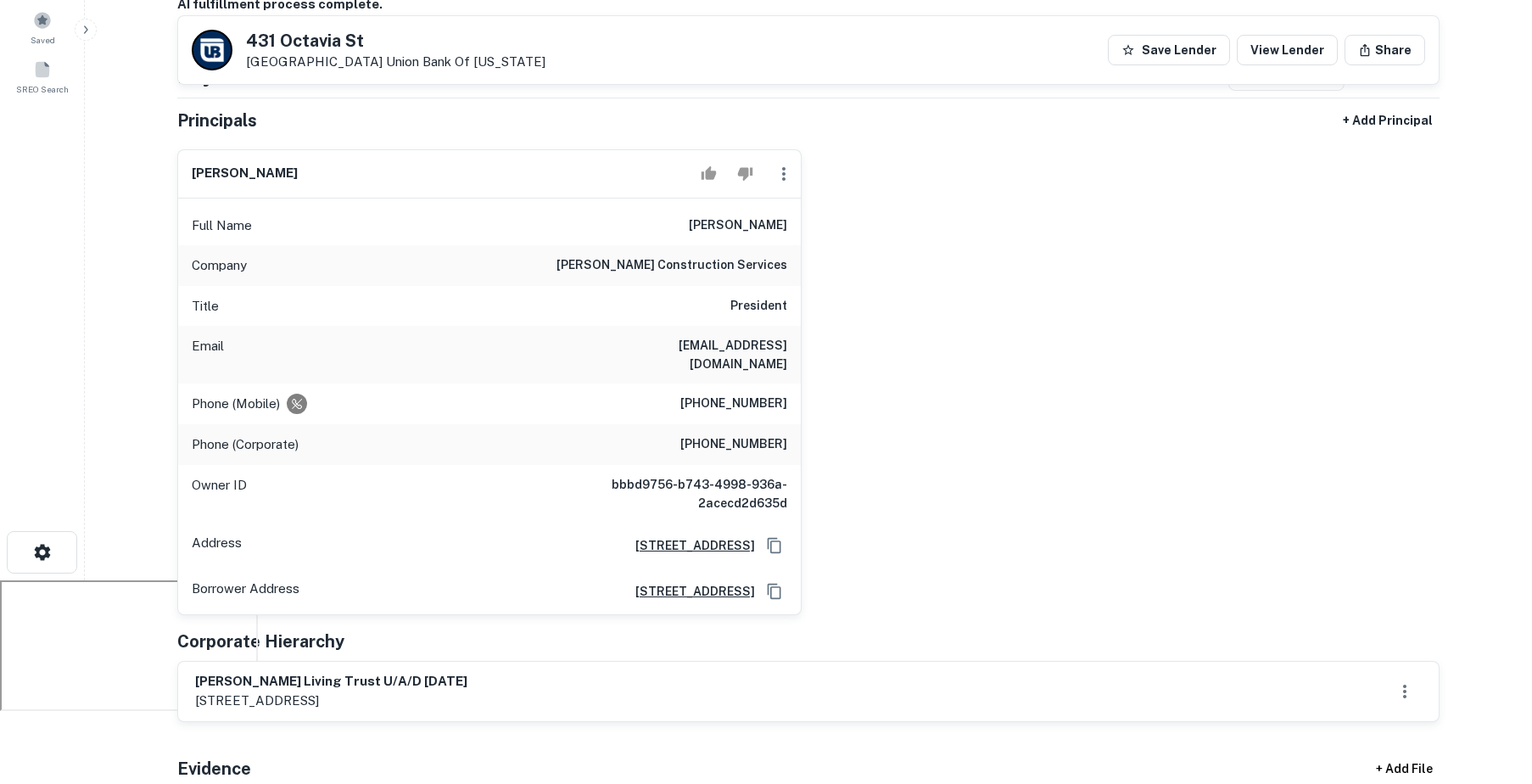
scroll to position [220, 0]
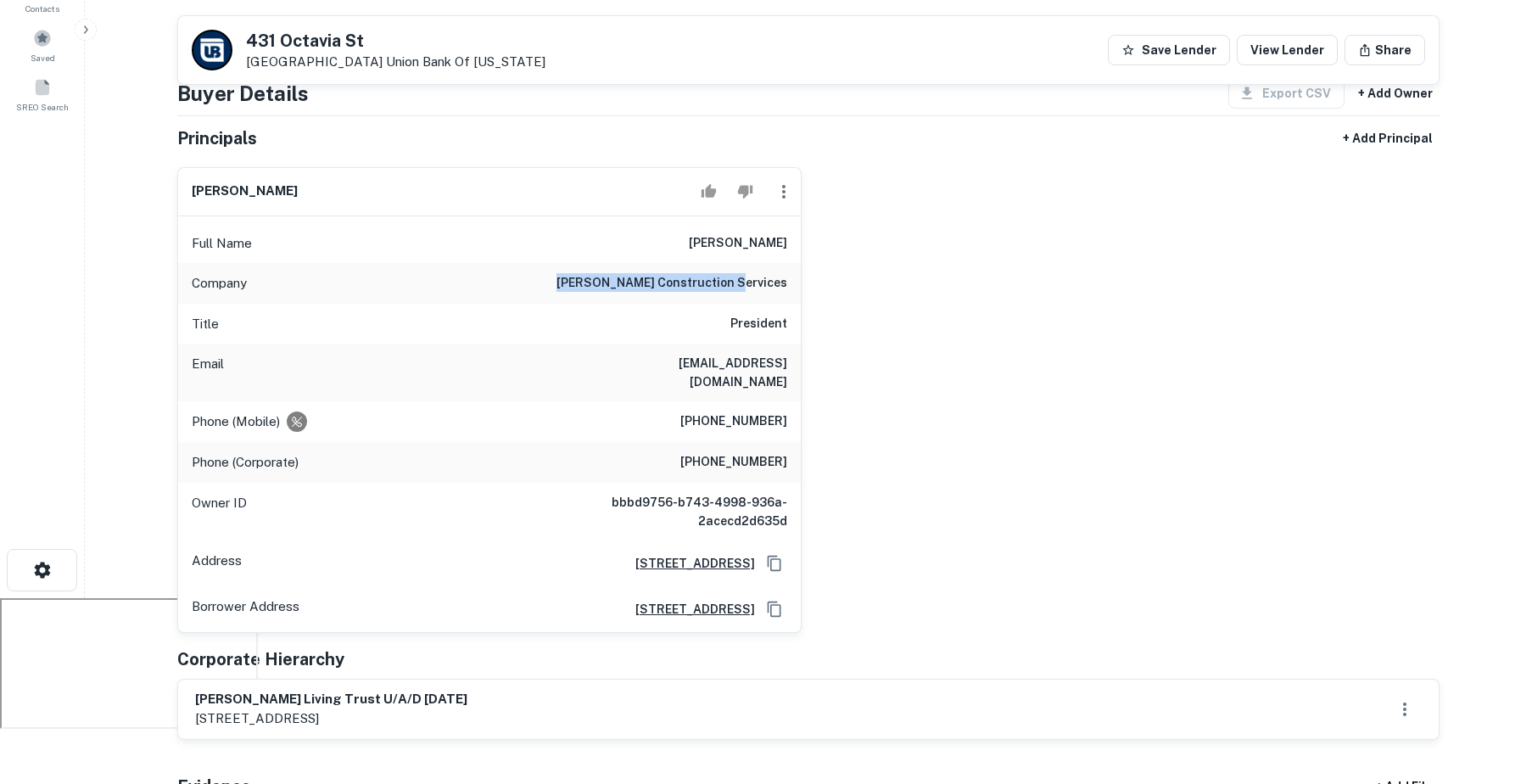
drag, startPoint x: 622, startPoint y: 250, endPoint x: 789, endPoint y: 255, distance: 167.1
click at [789, 263] on div "Company kovacs construction services" at bounding box center [489, 283] width 623 height 41
drag, startPoint x: 738, startPoint y: 286, endPoint x: 796, endPoint y: 285, distance: 58.0
click at [796, 304] on div "Title President" at bounding box center [489, 324] width 623 height 41
drag, startPoint x: 704, startPoint y: 388, endPoint x: 792, endPoint y: 389, distance: 88.0
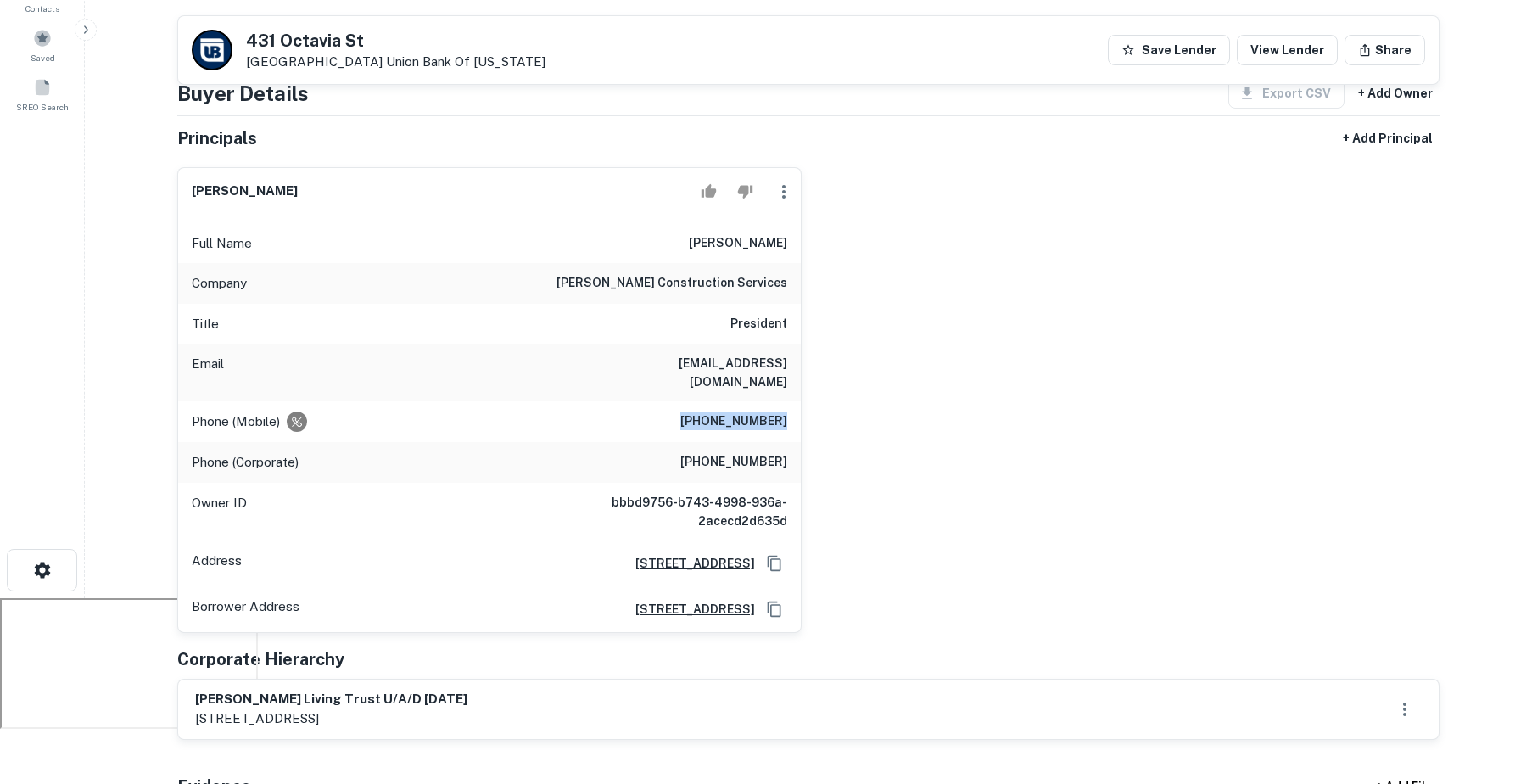
click at [792, 401] on div "Phone (Mobile) (410) 404-0012" at bounding box center [489, 421] width 623 height 41
drag, startPoint x: 587, startPoint y: 329, endPoint x: 725, endPoint y: 336, distance: 138.2
click at [725, 353] on h6 "steve@kovacsconstructionservices.com" at bounding box center [685, 371] width 203 height 37
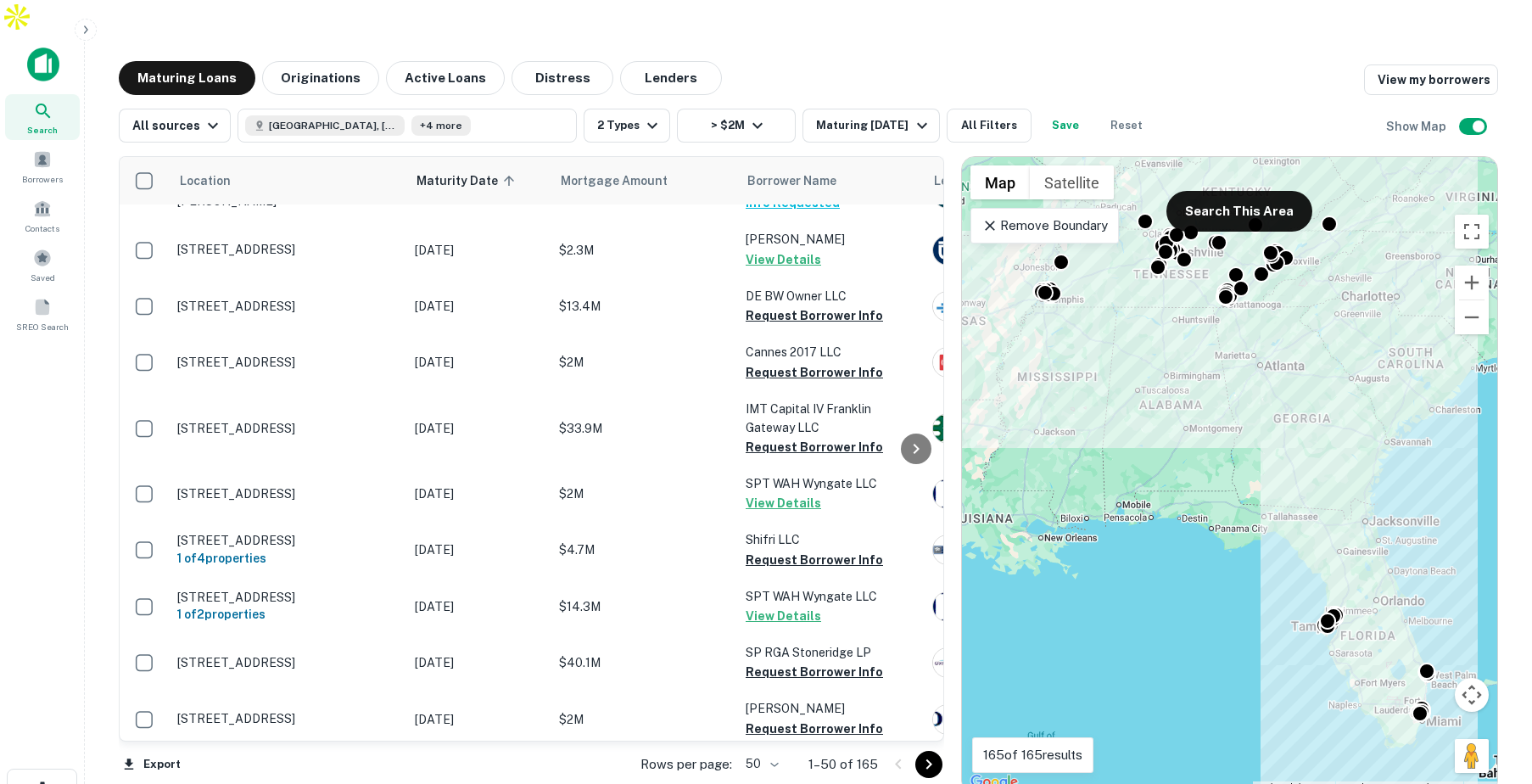
scroll to position [43, 0]
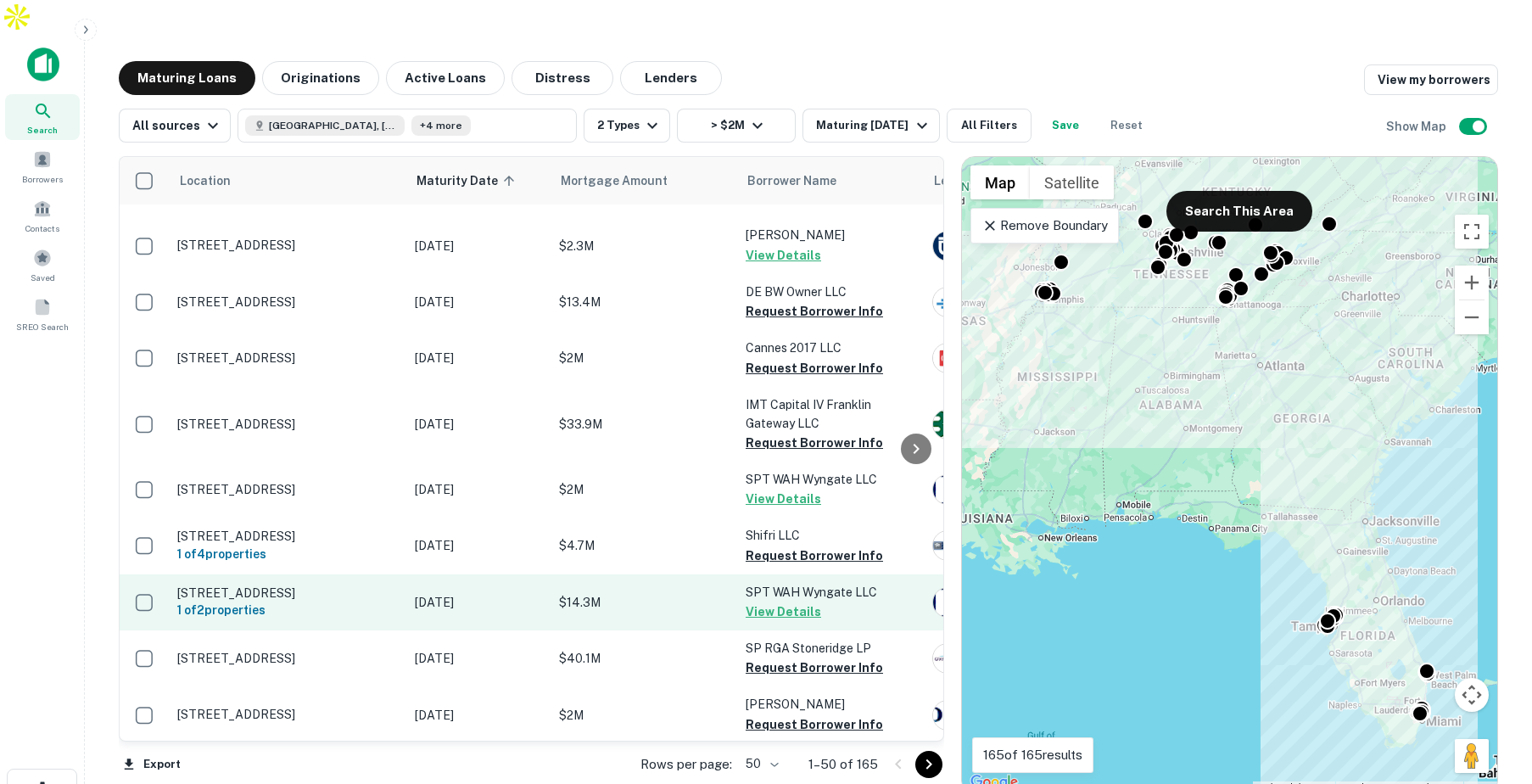
click at [675, 593] on p "$14.3M" at bounding box center [644, 603] width 170 height 19
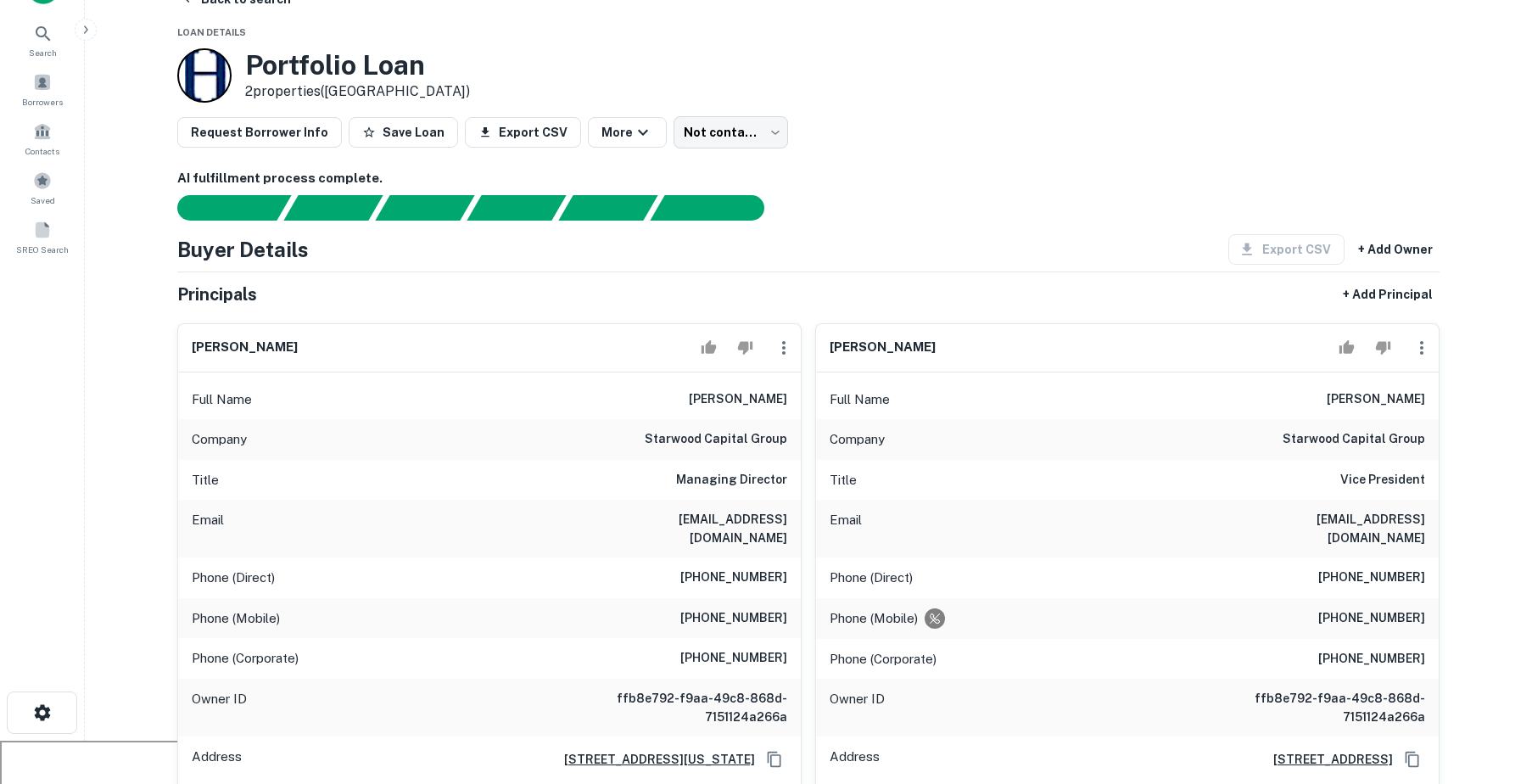
scroll to position [88, 0]
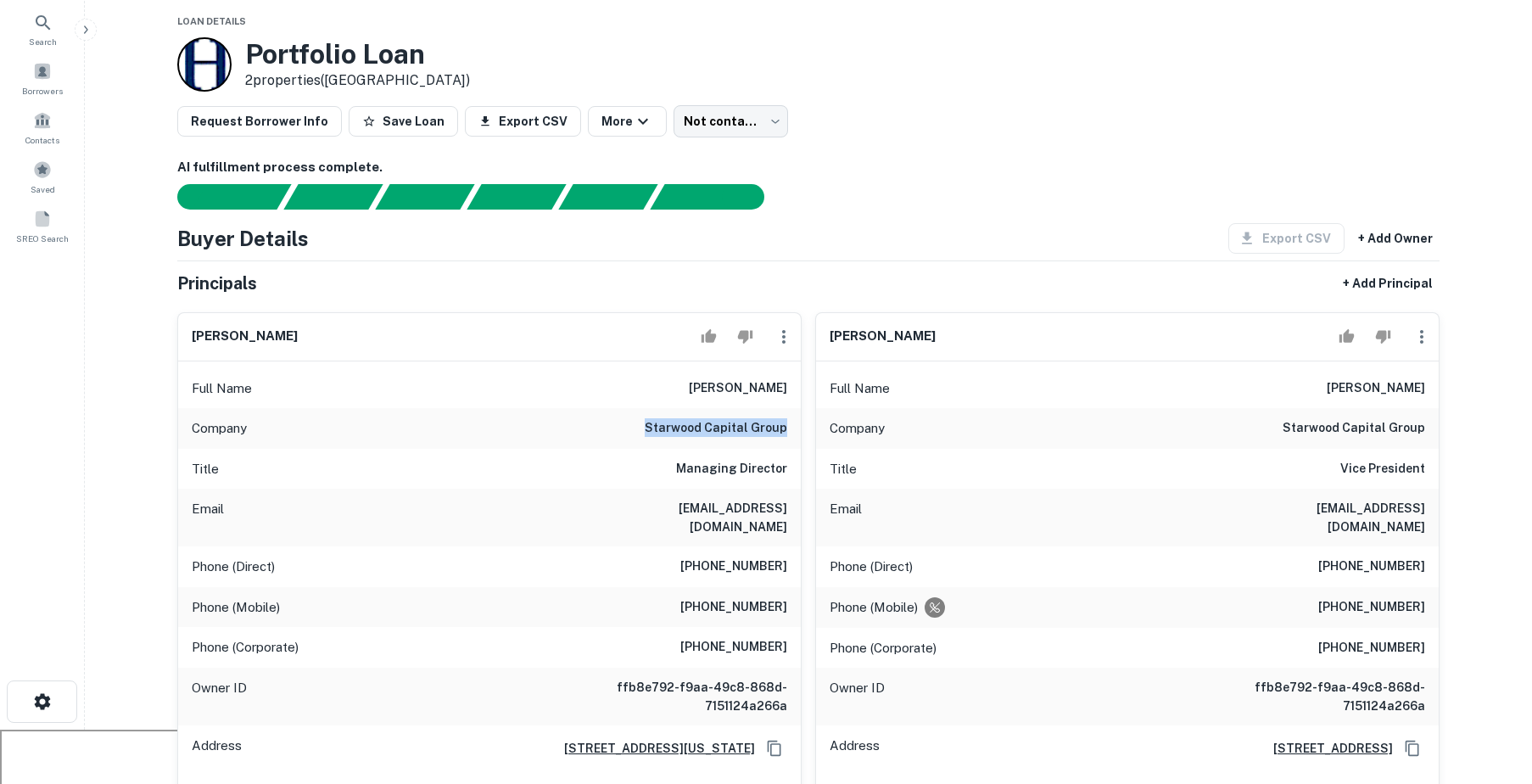
drag, startPoint x: 656, startPoint y: 390, endPoint x: 784, endPoint y: 405, distance: 128.9
click at [784, 408] on div "Company starwood capital group" at bounding box center [489, 428] width 623 height 41
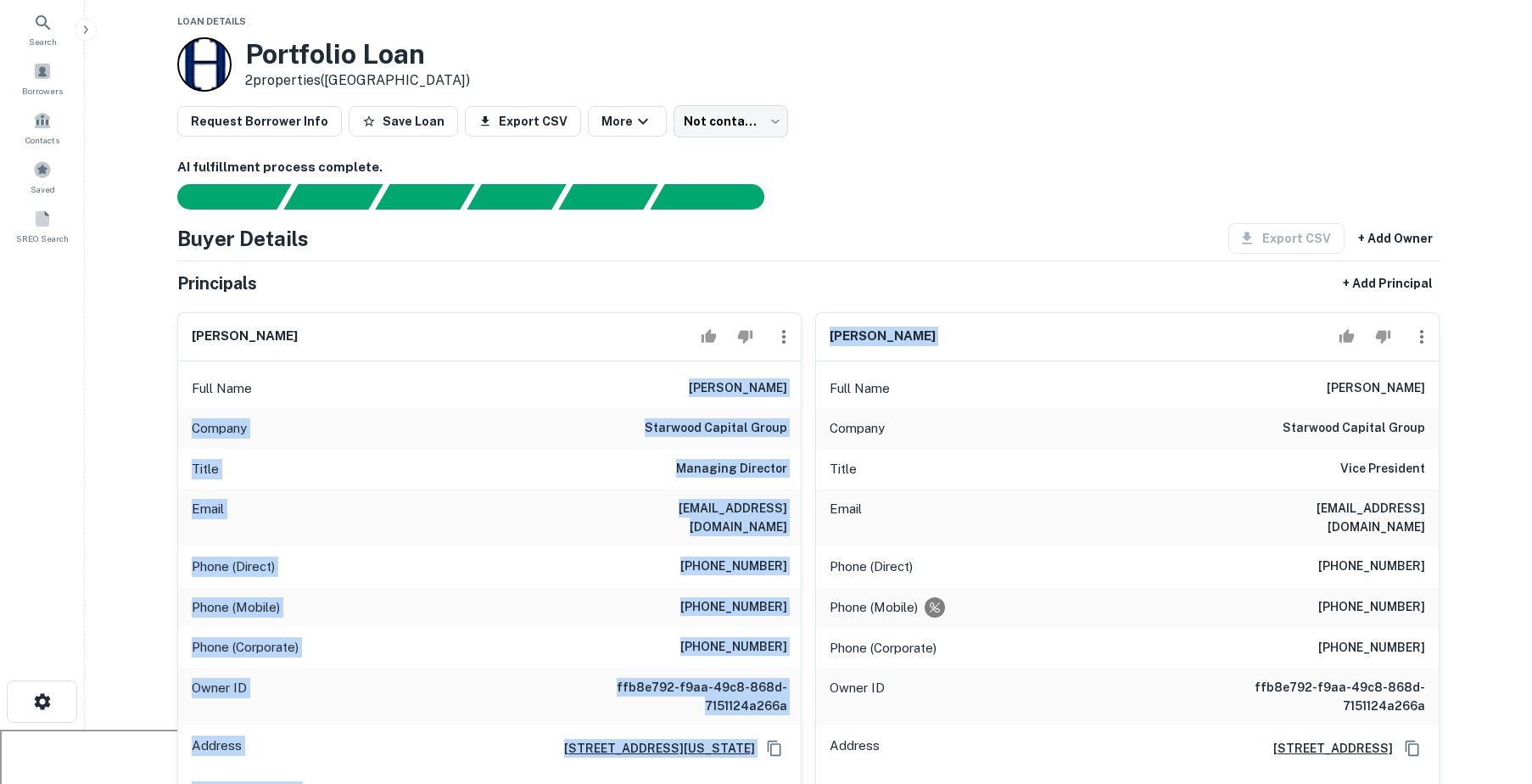
drag, startPoint x: 705, startPoint y: 345, endPoint x: 815, endPoint y: 352, distance: 110.2
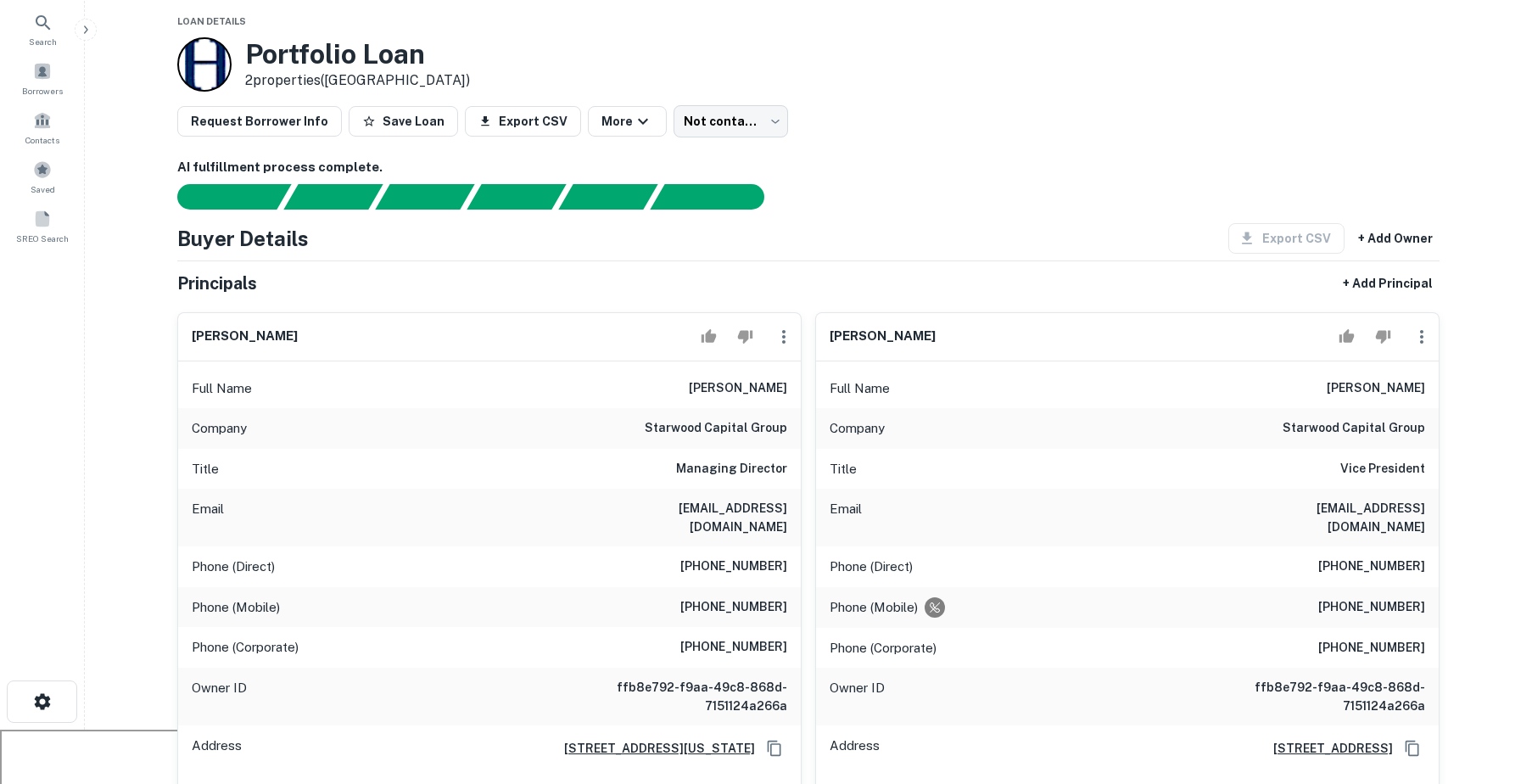
click at [600, 313] on div "andres panza" at bounding box center [489, 337] width 623 height 49
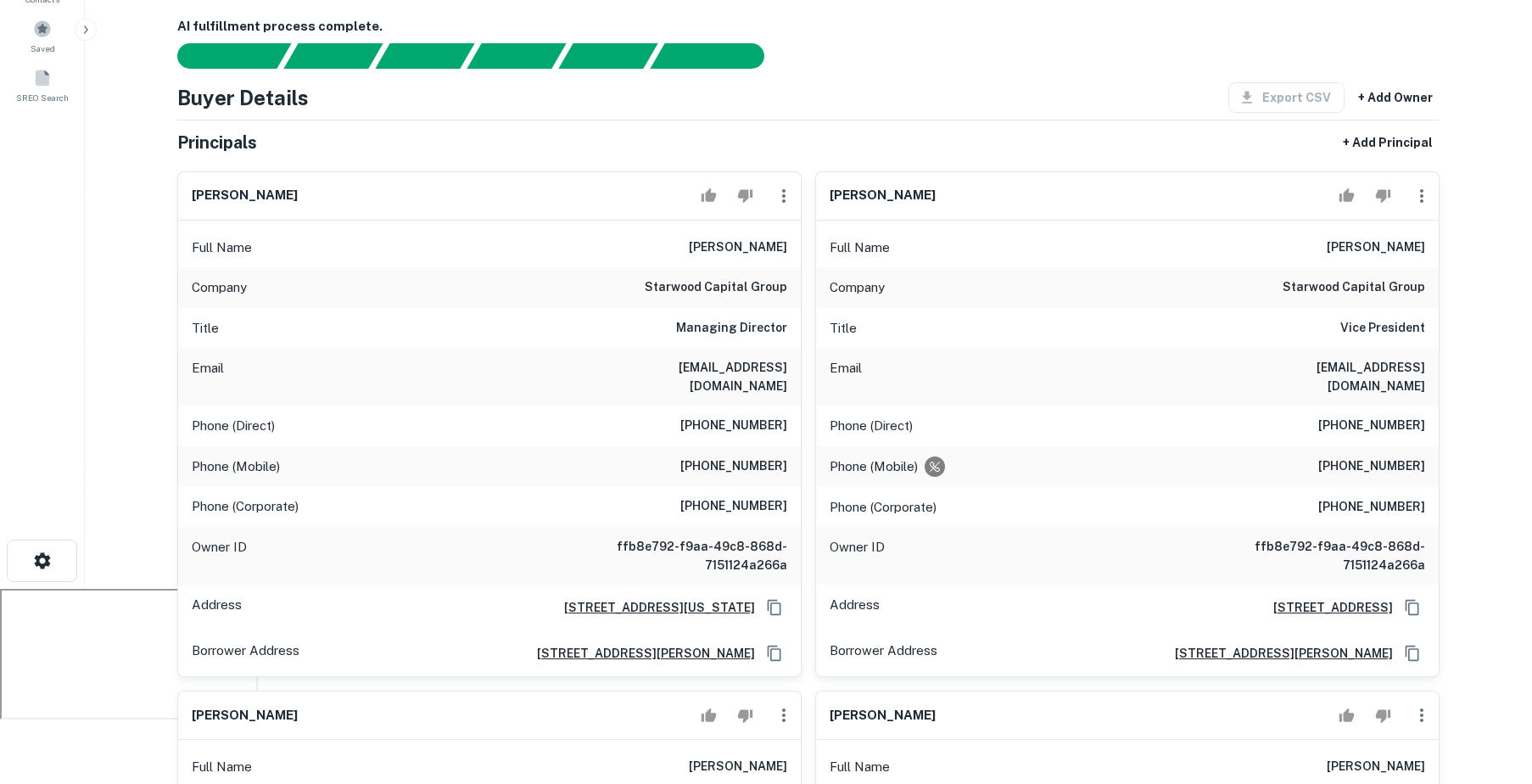
scroll to position [0, 0]
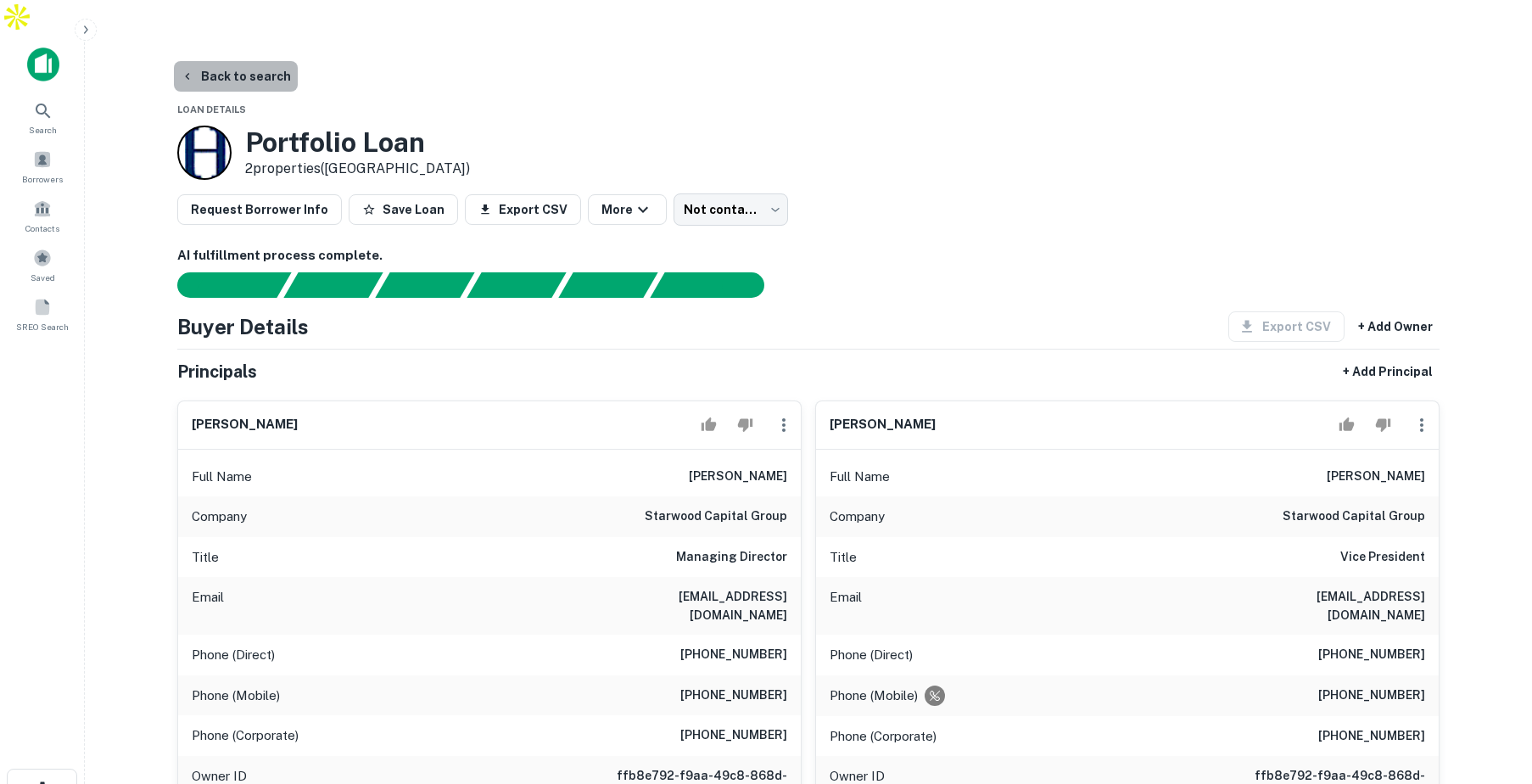
click at [252, 61] on button "Back to search" at bounding box center [236, 76] width 124 height 31
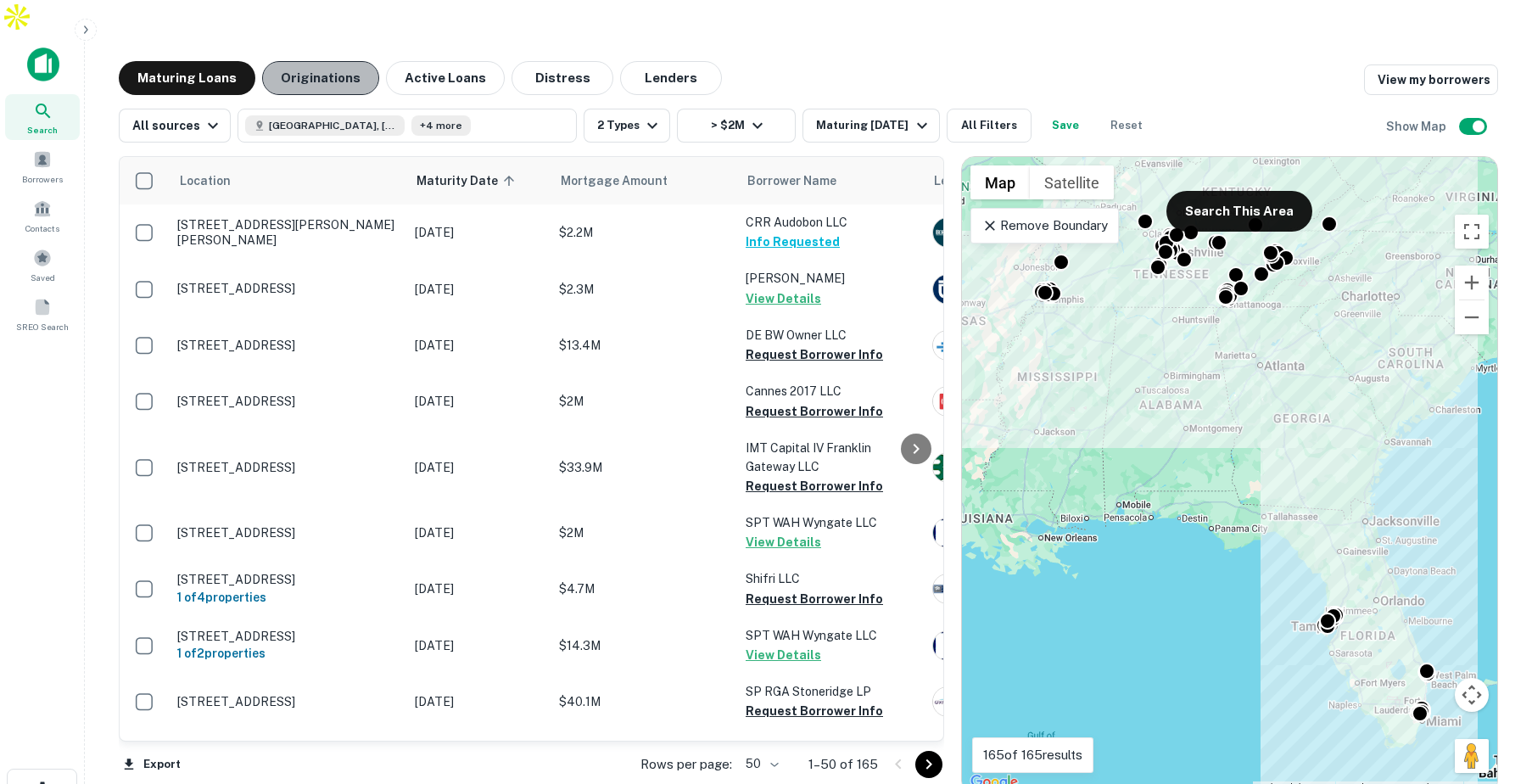
click at [315, 61] on button "Originations" at bounding box center [320, 78] width 117 height 34
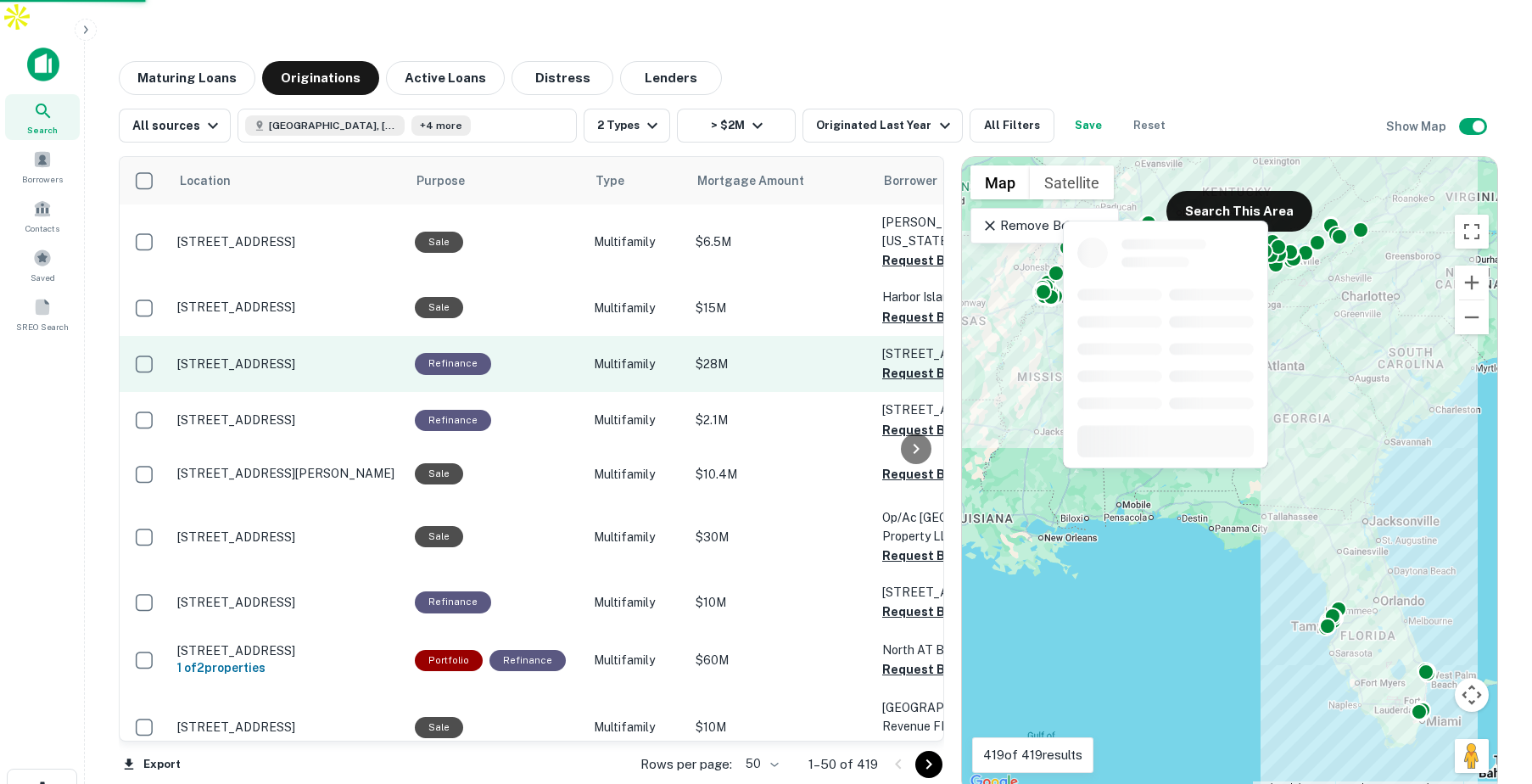
scroll to position [0, 10]
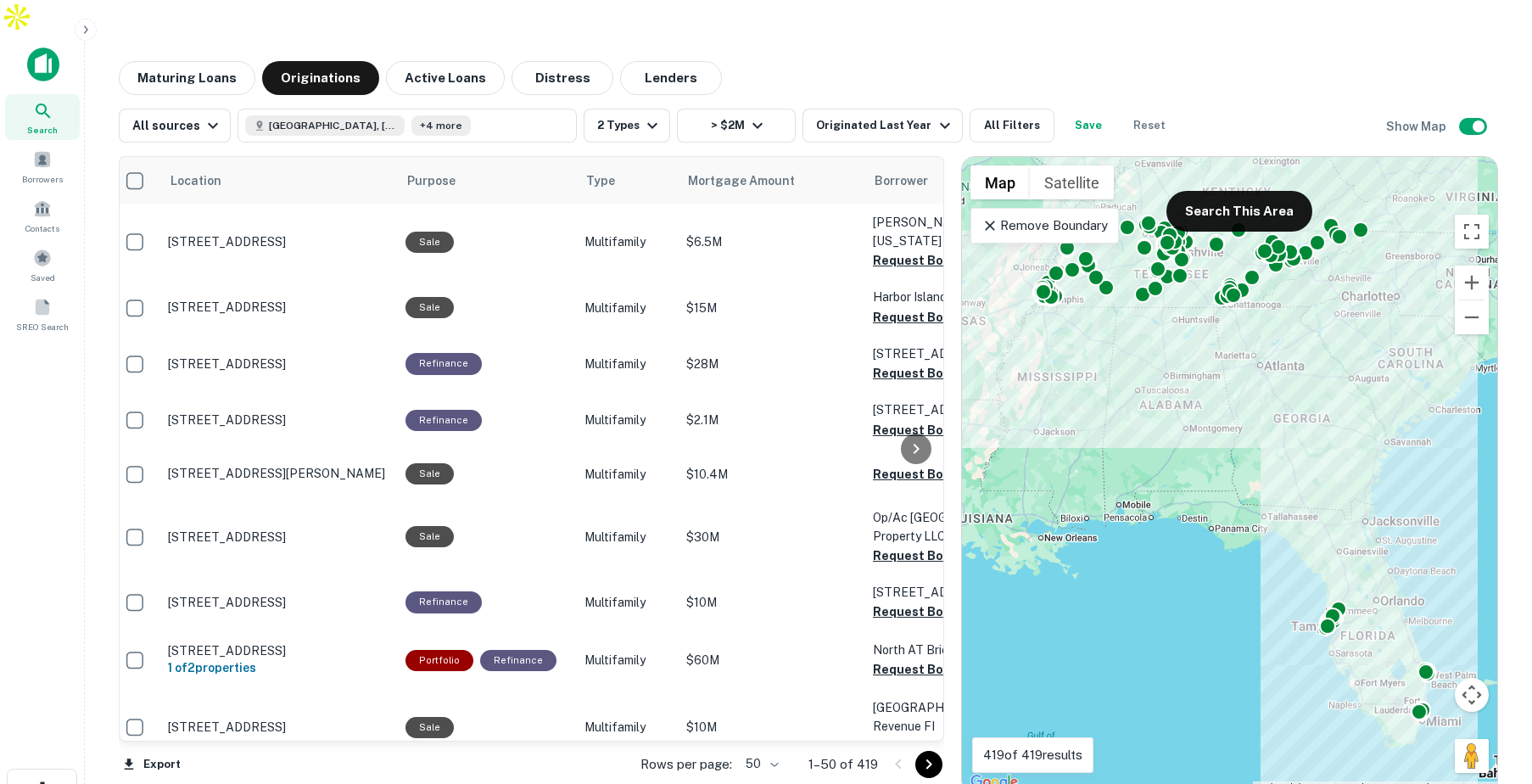
click at [963, 61] on div "Maturing Loans Originations Active Loans Distress Lenders" at bounding box center [808, 78] width 1379 height 34
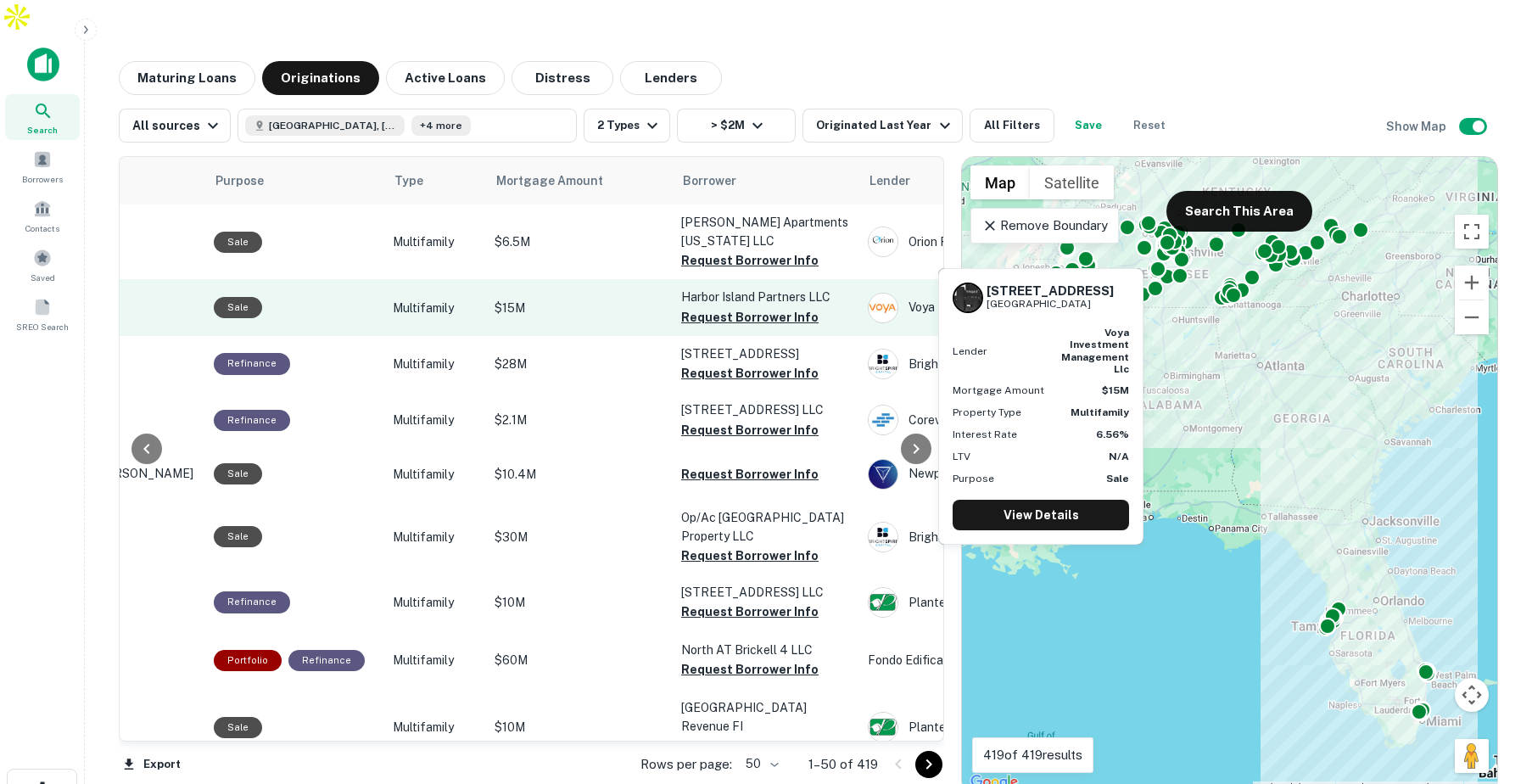
scroll to position [0, 203]
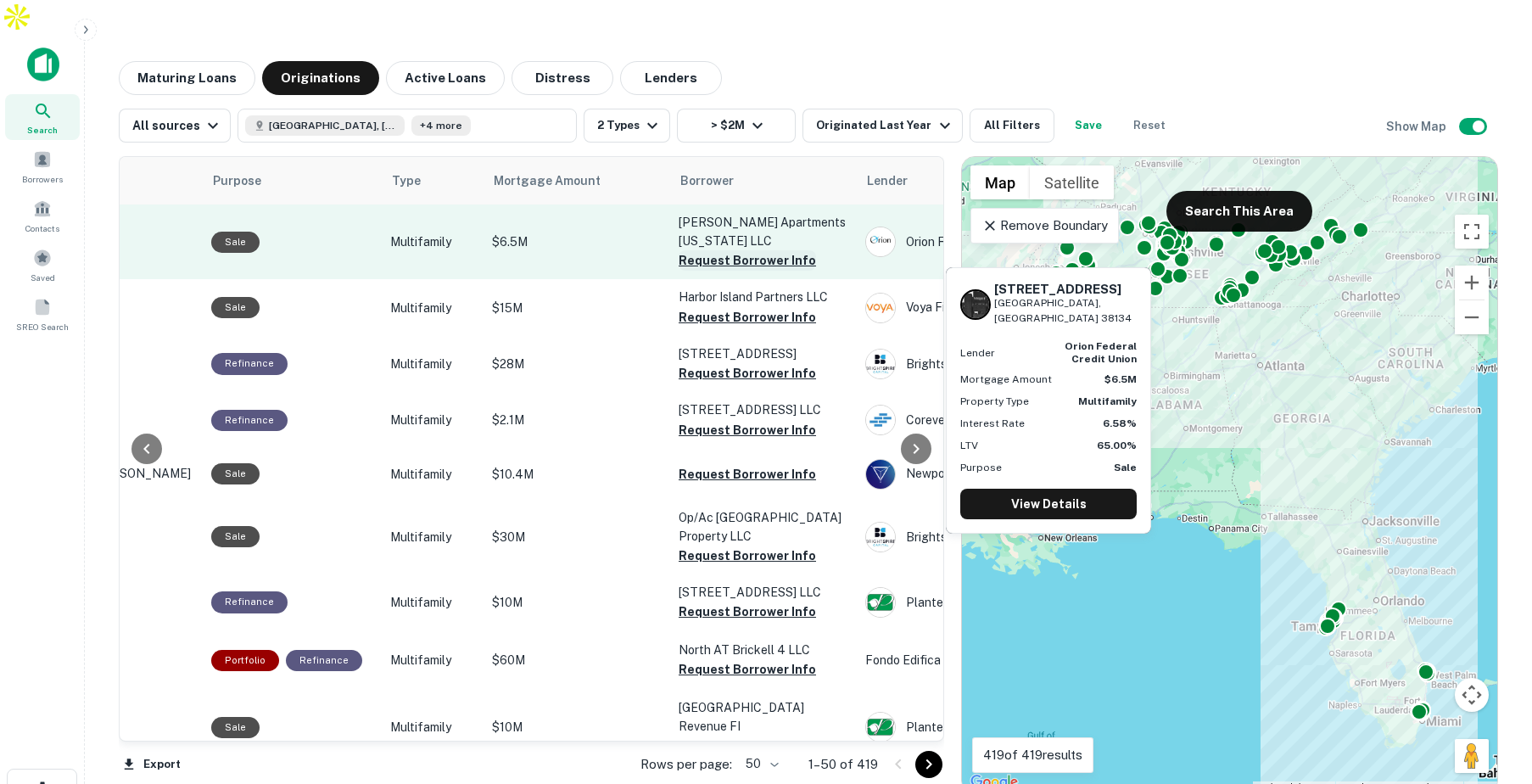
click at [753, 250] on button "Request Borrower Info" at bounding box center [747, 260] width 138 height 20
click at [602, 232] on p "$6.5M" at bounding box center [577, 242] width 170 height 19
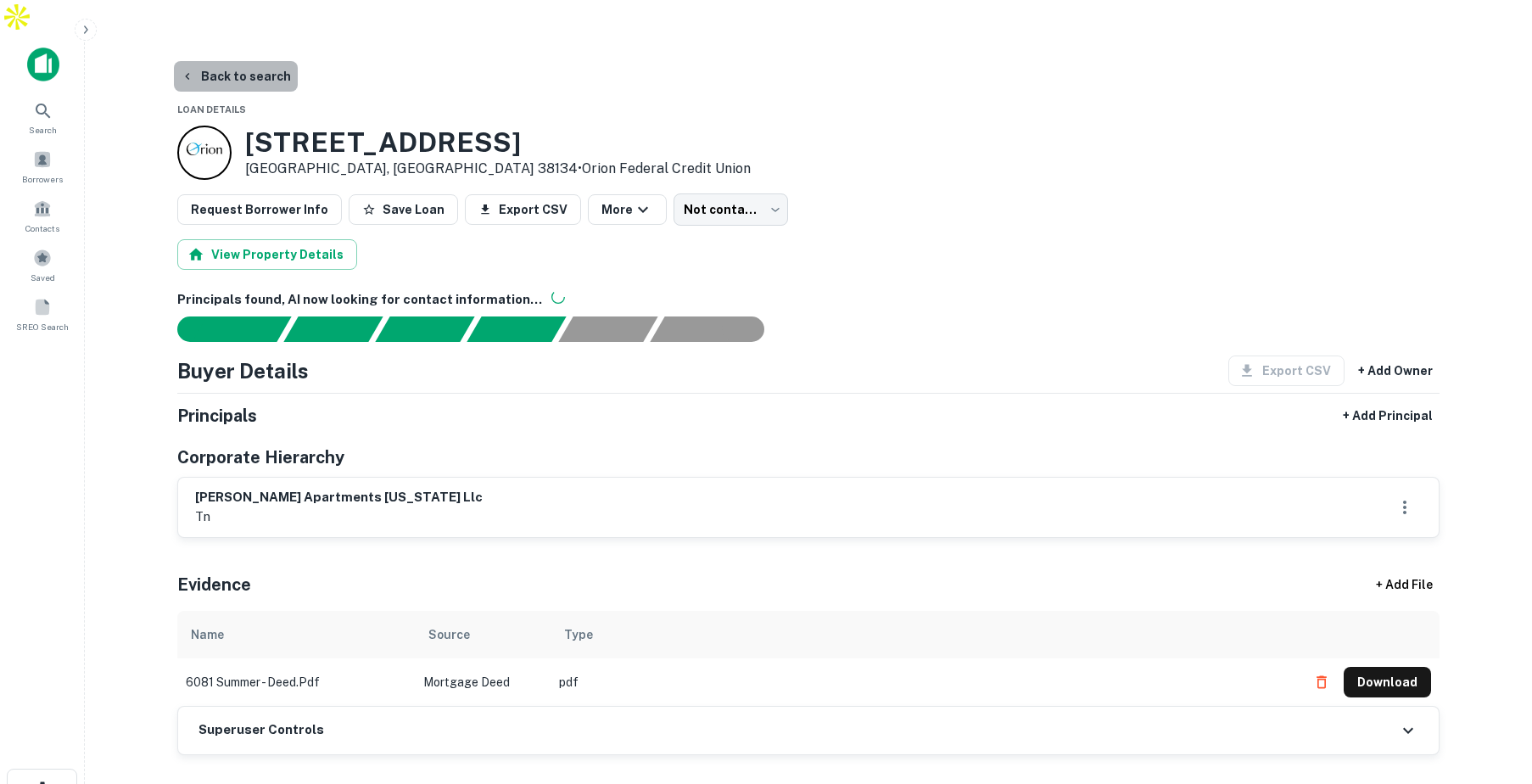
click at [253, 61] on button "Back to search" at bounding box center [236, 76] width 124 height 31
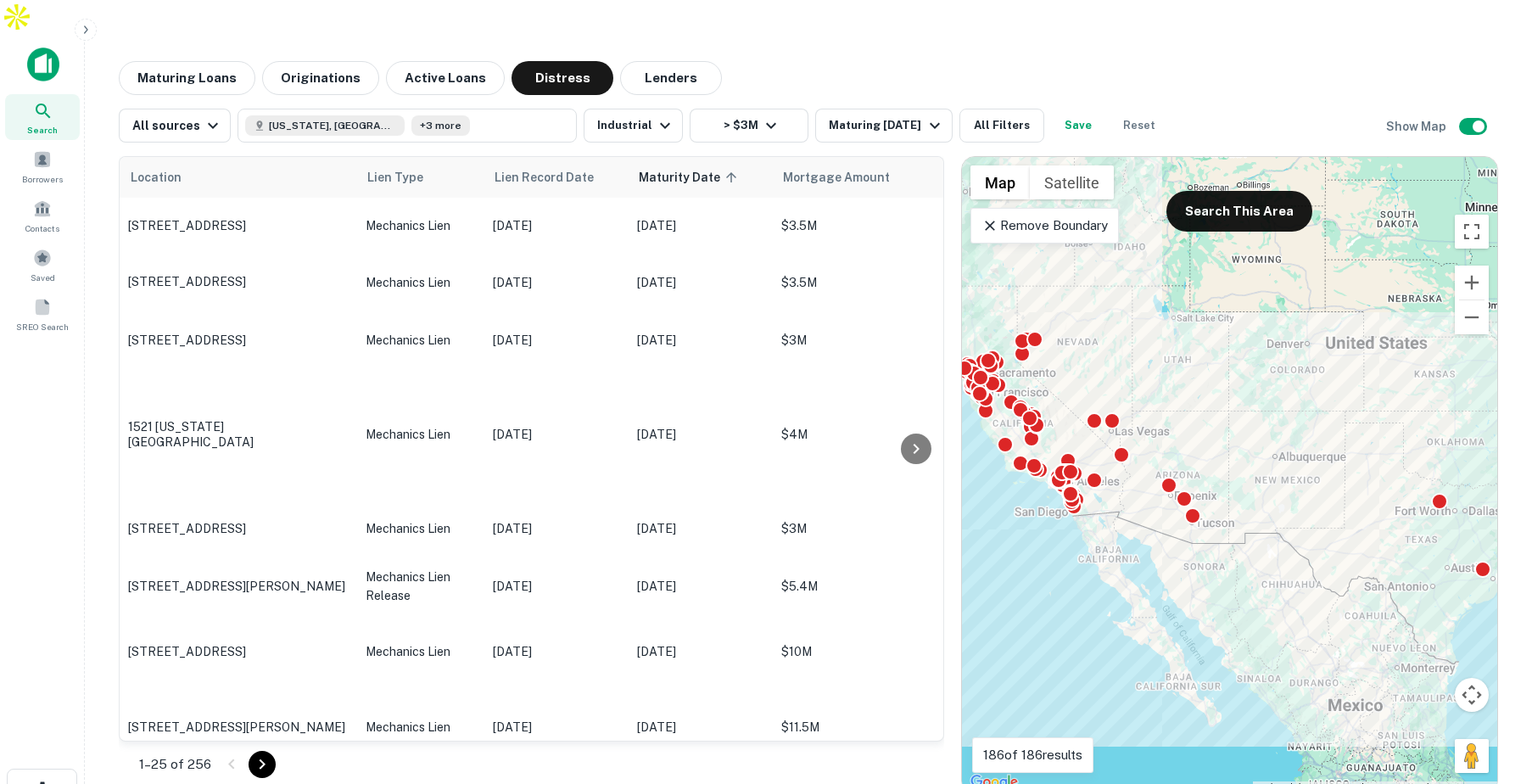
scroll to position [1, 0]
